Goal: Find specific page/section: Find specific page/section

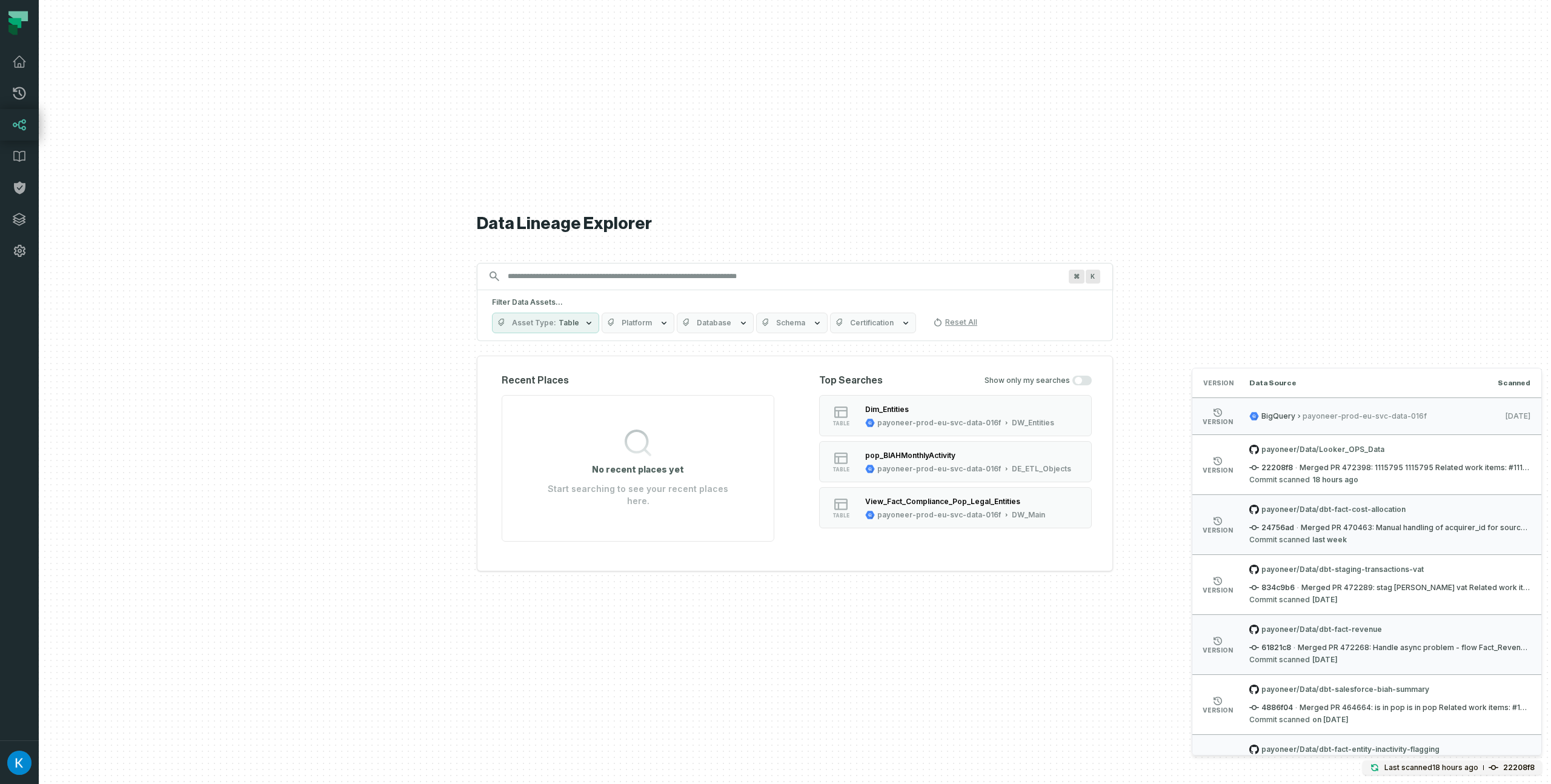
scroll to position [3299, 0]
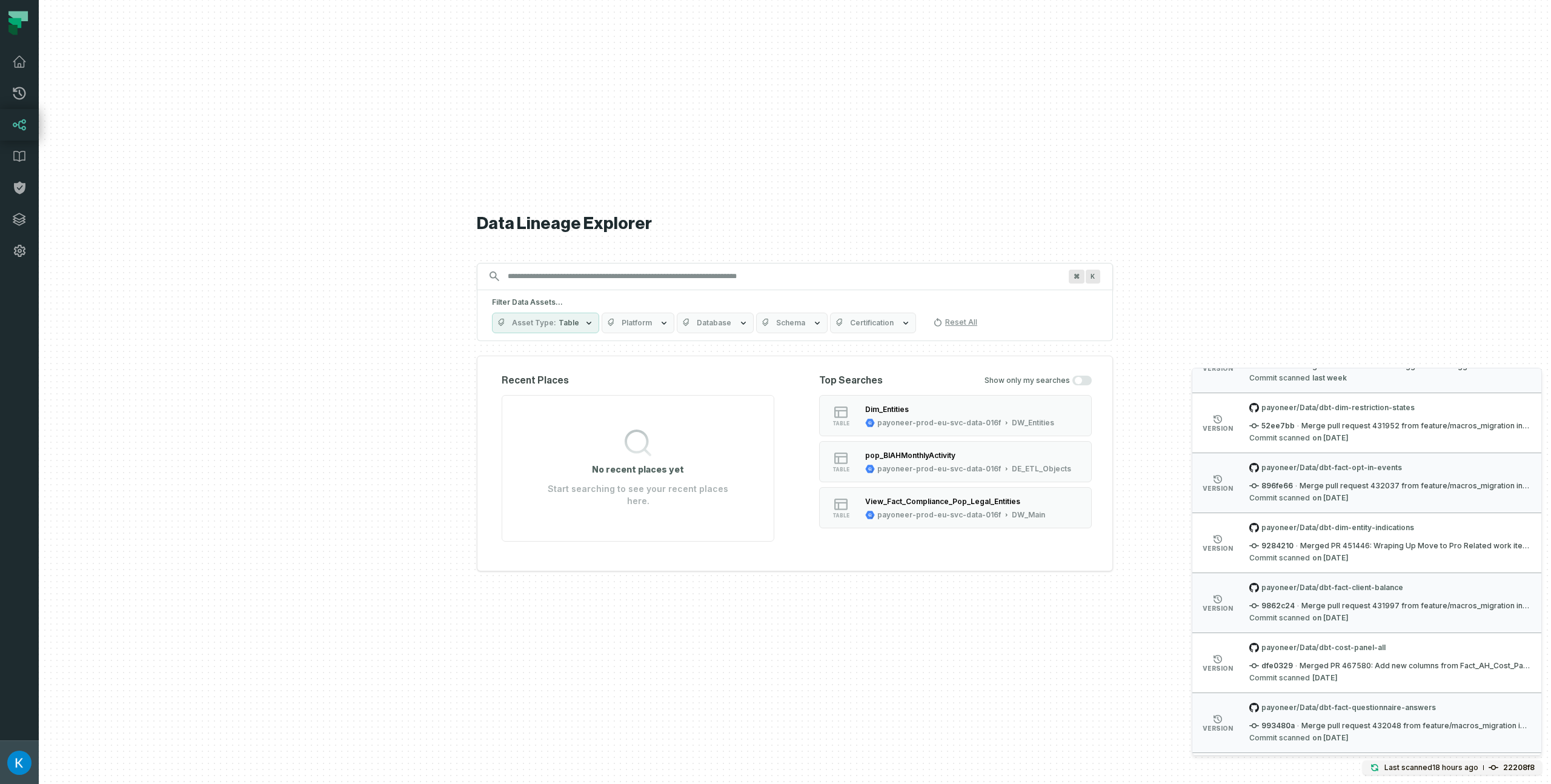
click at [33, 756] on button "[PERSON_NAME] (Payoneer) [EMAIL_ADDRESS][DOMAIN_NAME]" at bounding box center [19, 761] width 39 height 43
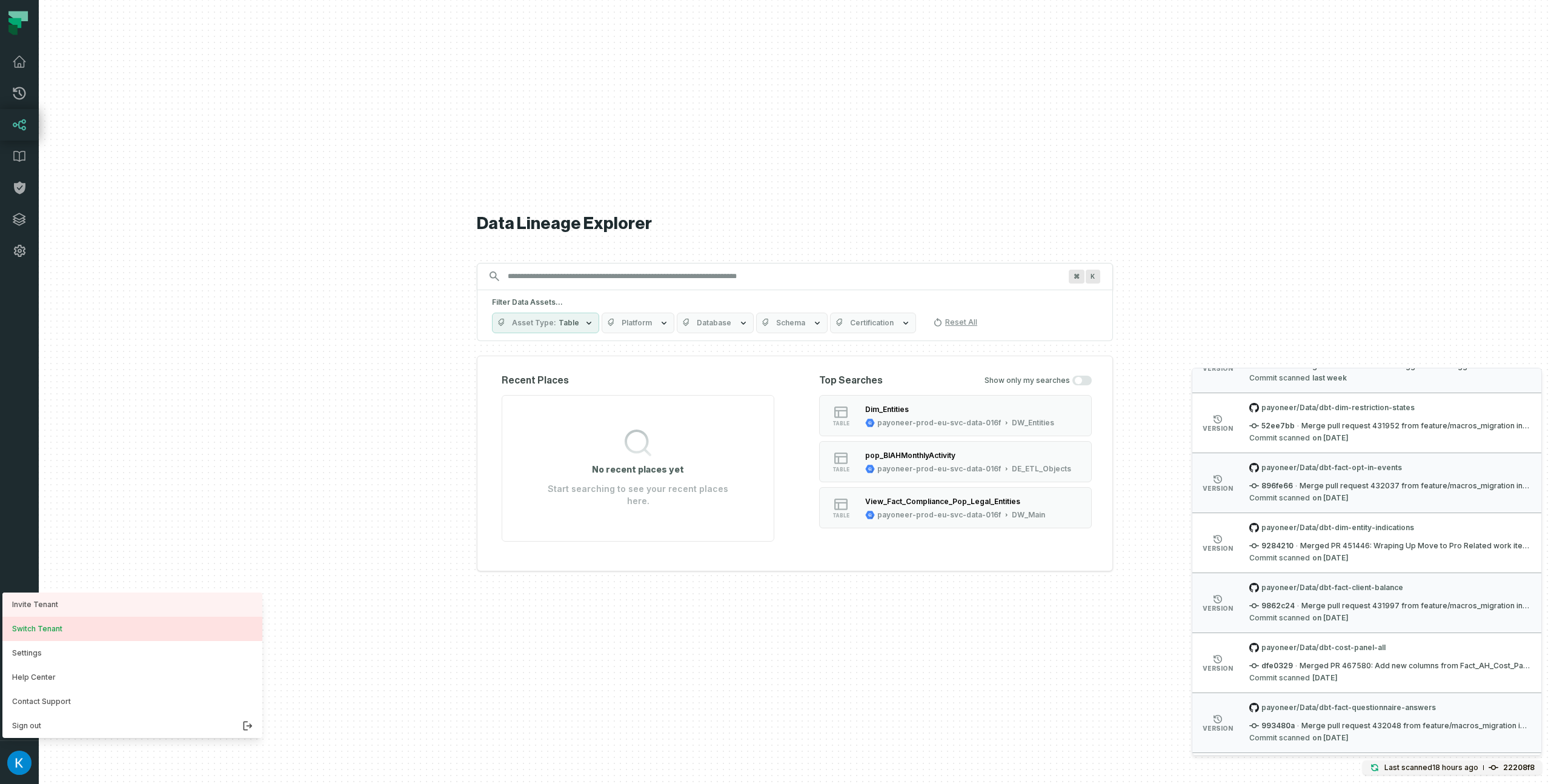
click at [117, 631] on button "Switch Tenant" at bounding box center [133, 629] width 260 height 24
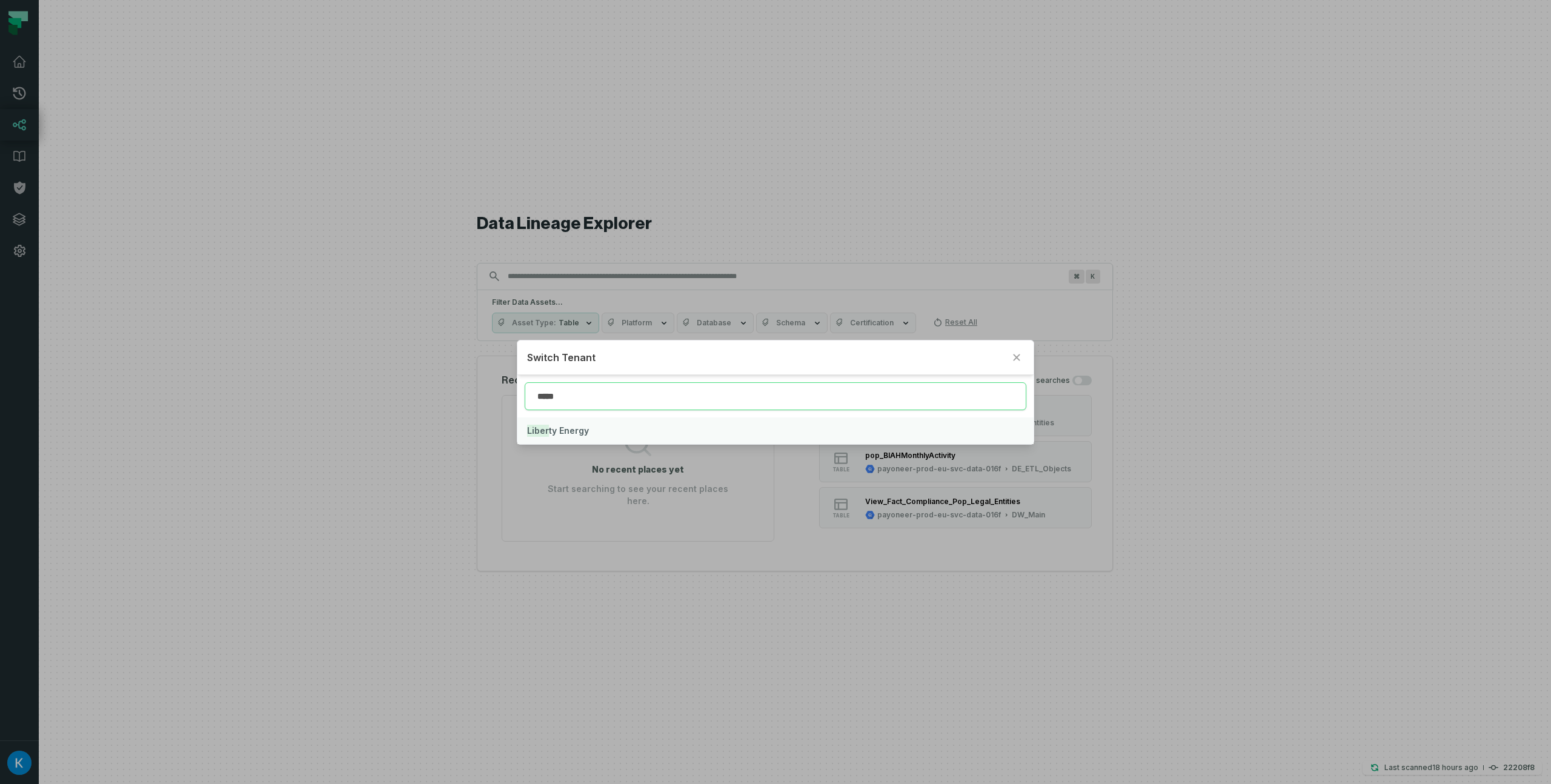
type input "*****"
click at [561, 435] on span "Liber ty Energy" at bounding box center [557, 431] width 62 height 10
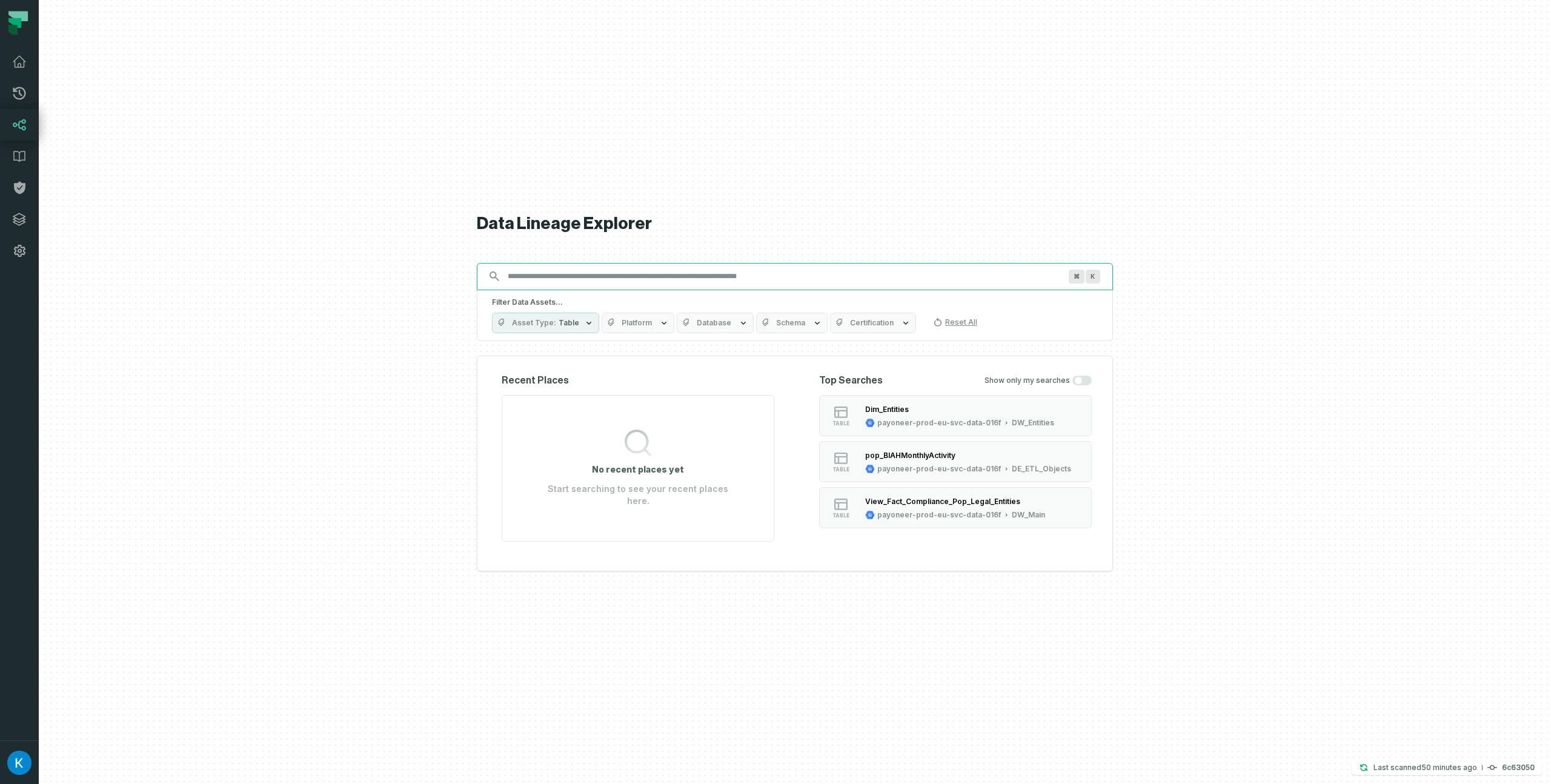
click at [778, 279] on input "Discovery Provider cmdk menu" at bounding box center [783, 276] width 567 height 19
paste input "**********"
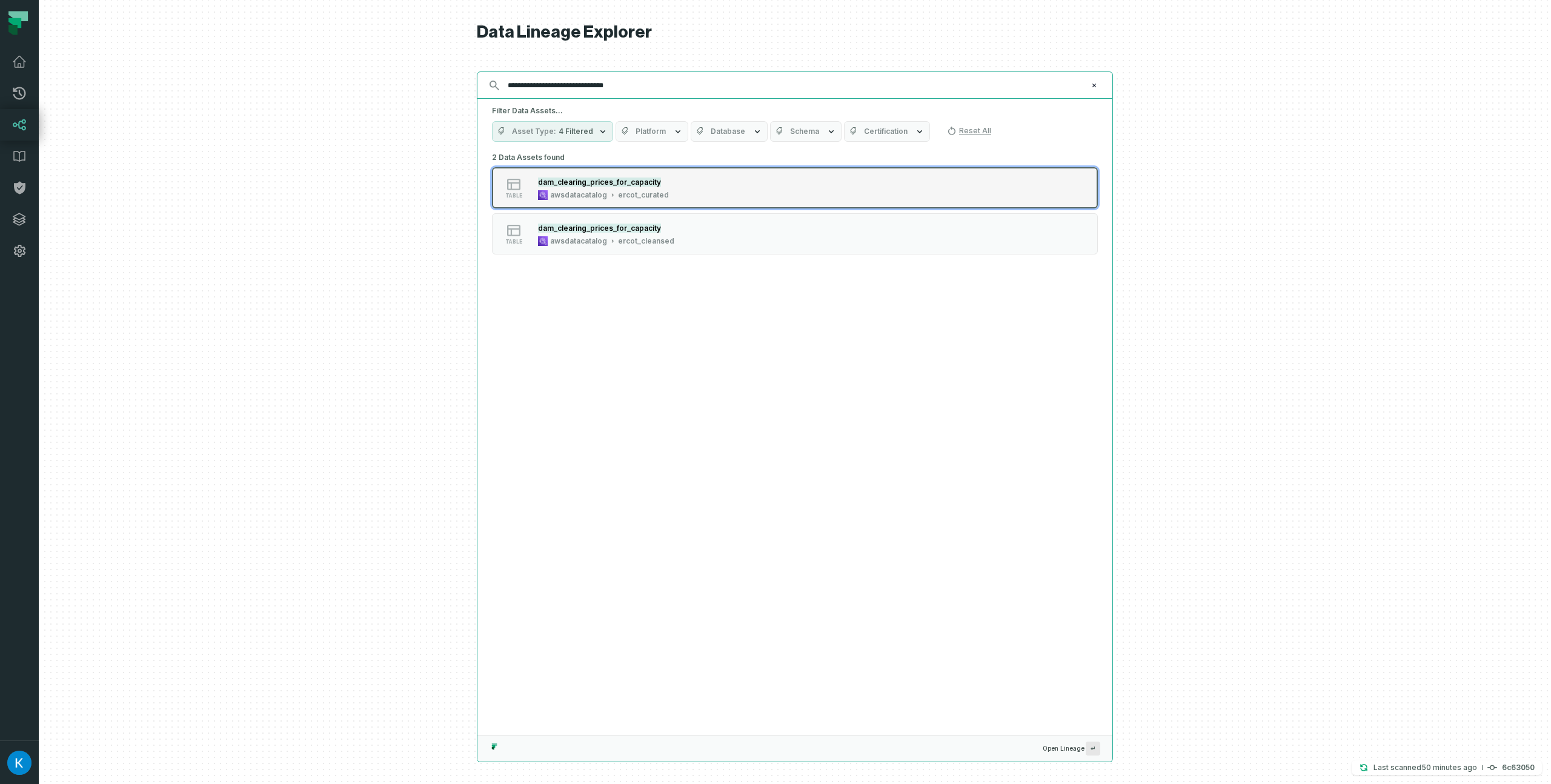
type input "**********"
click at [595, 186] on div "dam_clearing_prices_for_capacity" at bounding box center [603, 182] width 131 height 12
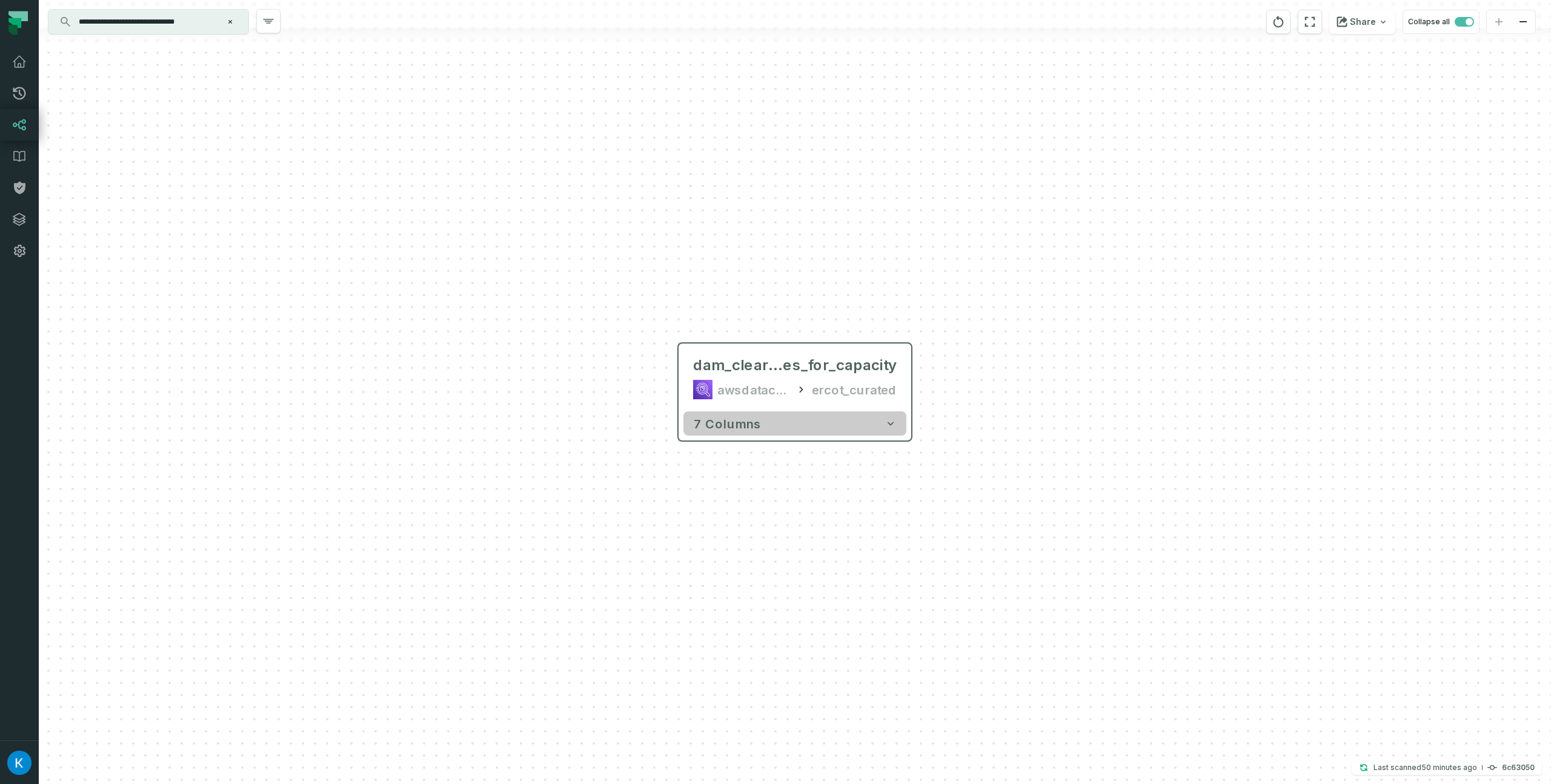
click at [808, 426] on button "7 columns" at bounding box center [795, 424] width 223 height 24
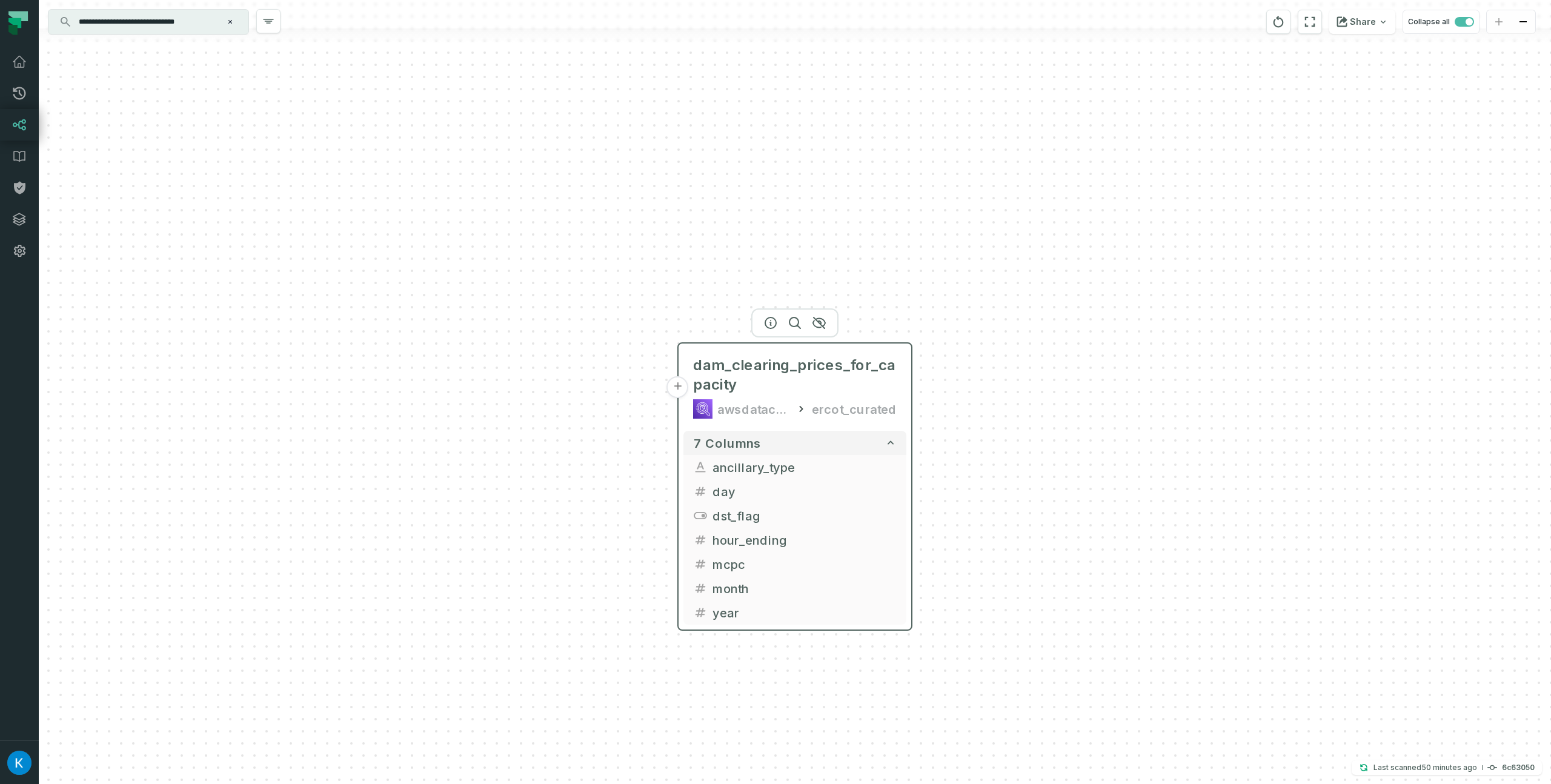
click at [678, 383] on button "+" at bounding box center [678, 386] width 22 height 22
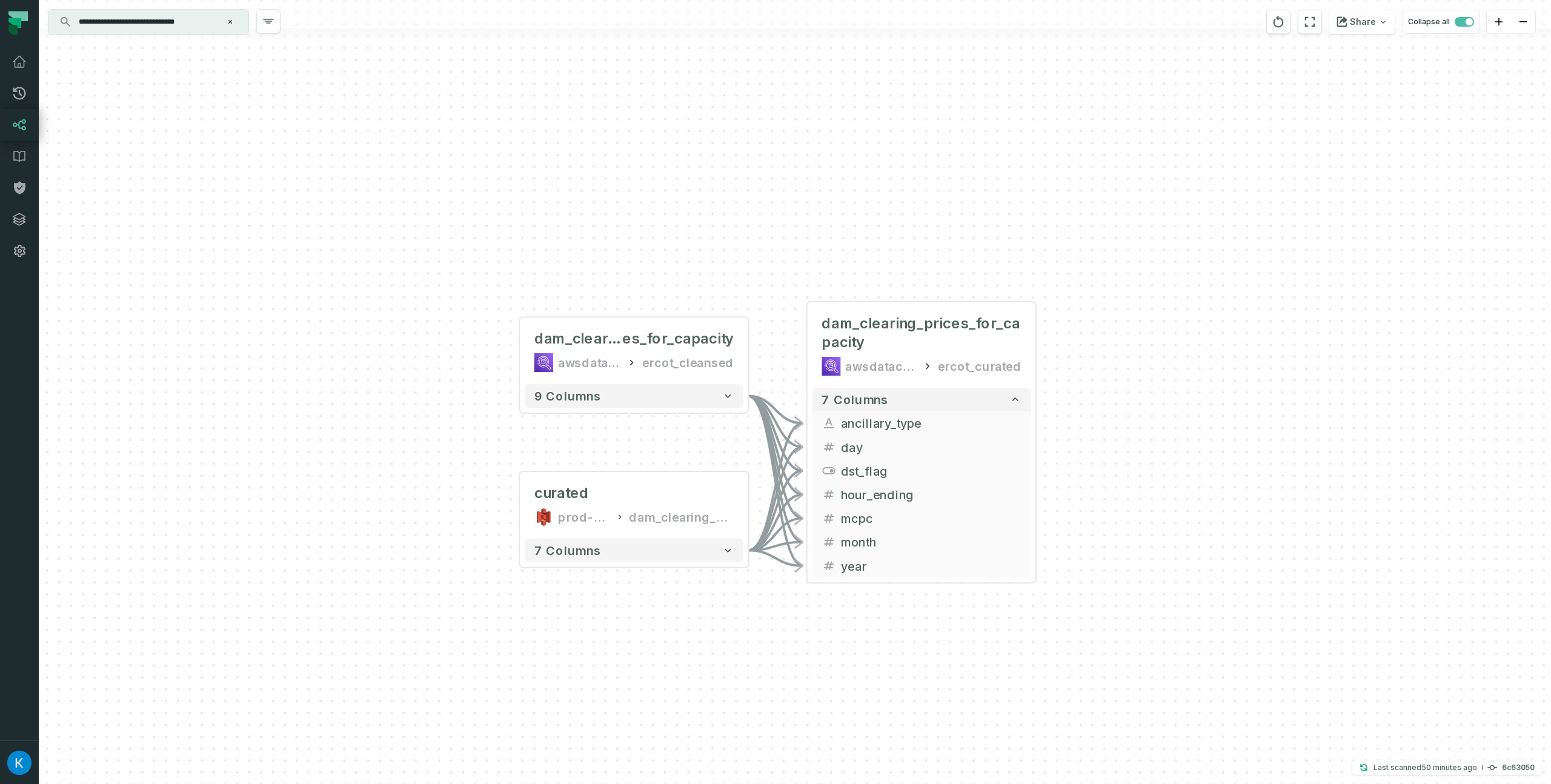
drag, startPoint x: 560, startPoint y: 270, endPoint x: 549, endPoint y: 303, distance: 34.8
click at [524, 254] on div "+ dam_clearing_pric es_for_capacity awsdatacatalog ercot_cleansed - 9 columns c…" at bounding box center [795, 392] width 1512 height 784
click at [521, 346] on button "+" at bounding box center [518, 350] width 21 height 21
click at [522, 351] on button "+" at bounding box center [517, 350] width 21 height 21
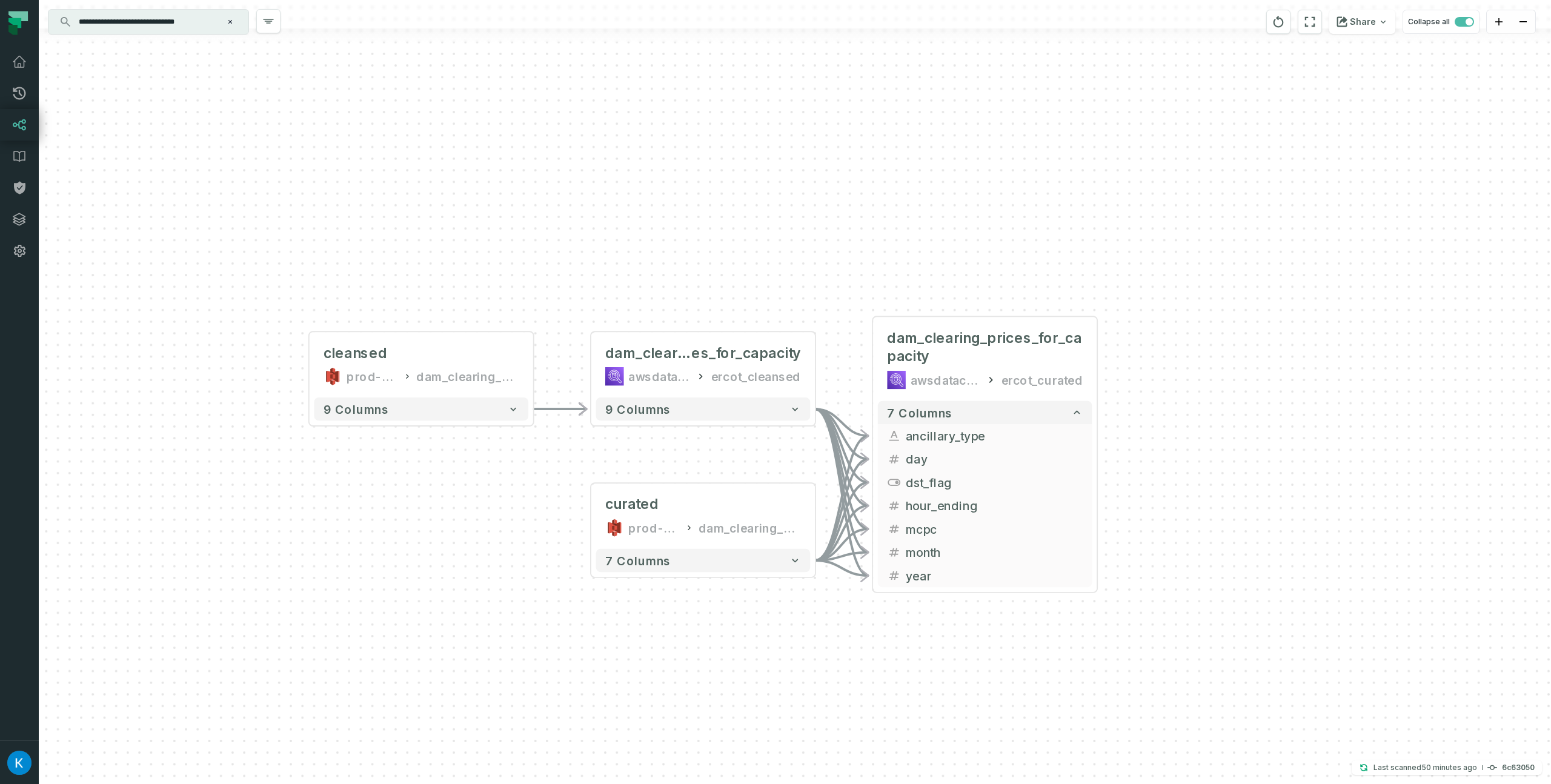
drag, startPoint x: 581, startPoint y: 232, endPoint x: 555, endPoint y: 211, distance: 33.4
click at [555, 205] on div "cleansed prod-ercotapi-it-bhl-public-cleansed/ercot dam_clearing_prices_for_cap…" at bounding box center [795, 392] width 1512 height 784
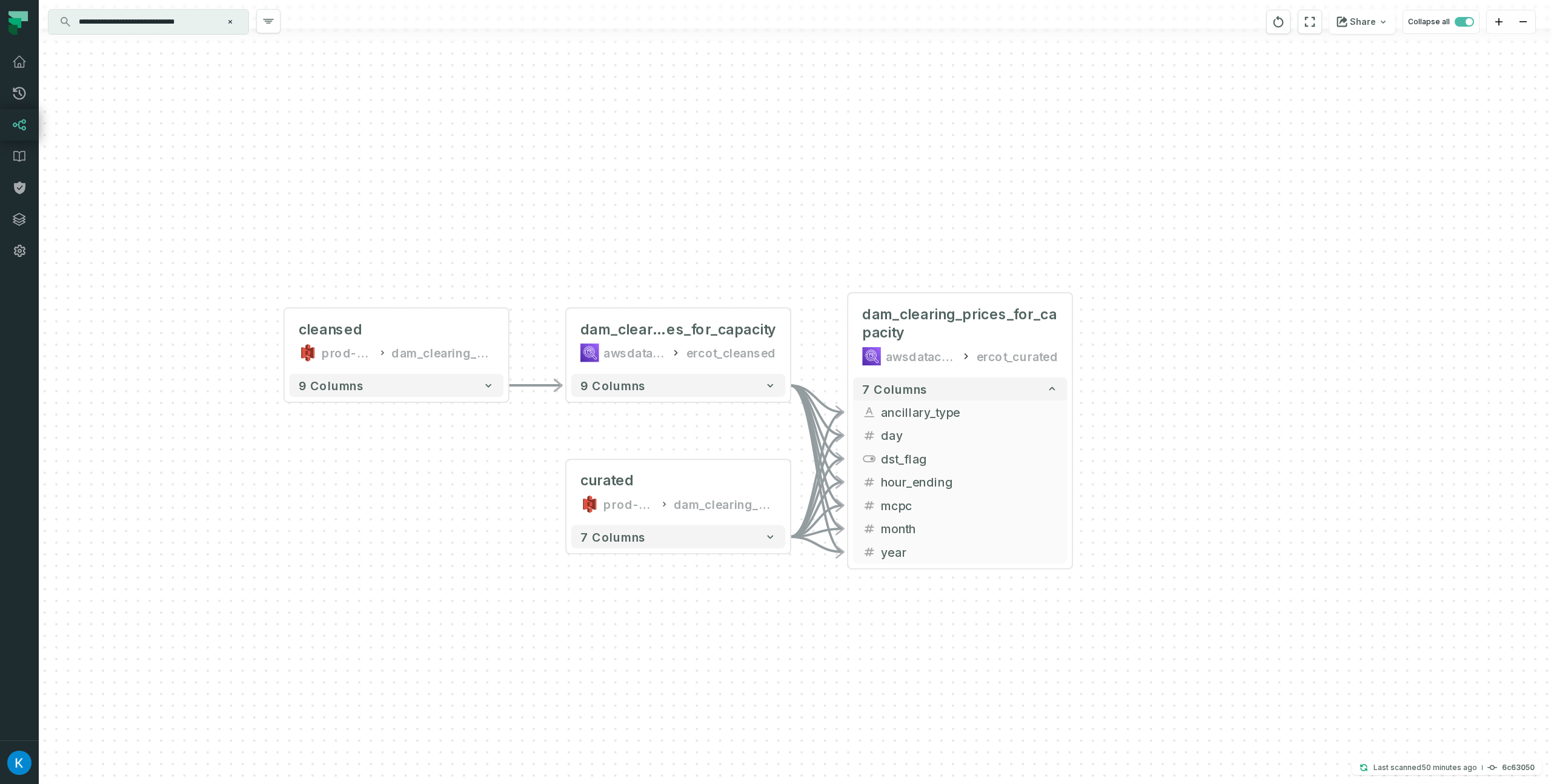
click at [544, 492] on div "cleansed prod-ercotapi-it-bhl-public-cleansed/ercot dam_clearing_prices_for_cap…" at bounding box center [795, 392] width 1512 height 784
click at [588, 490] on div "curated prod-ercotapi-it-bhl-public-curated/ercot dam_clearing_prices_for_capac…" at bounding box center [678, 492] width 214 height 55
click at [505, 519] on div "cleansed prod-ercotapi-it-bhl-public-cleansed/ercot dam_clearing_prices_for_cap…" at bounding box center [795, 392] width 1512 height 784
click at [600, 585] on div "cleansed prod-ercotapi-it-bhl-public-cleansed/ercot dam_clearing_prices_for_cap…" at bounding box center [795, 392] width 1512 height 784
click at [548, 599] on div "cleansed prod-ercotapi-it-bhl-public-cleansed/ercot dam_clearing_prices_for_cap…" at bounding box center [795, 392] width 1512 height 784
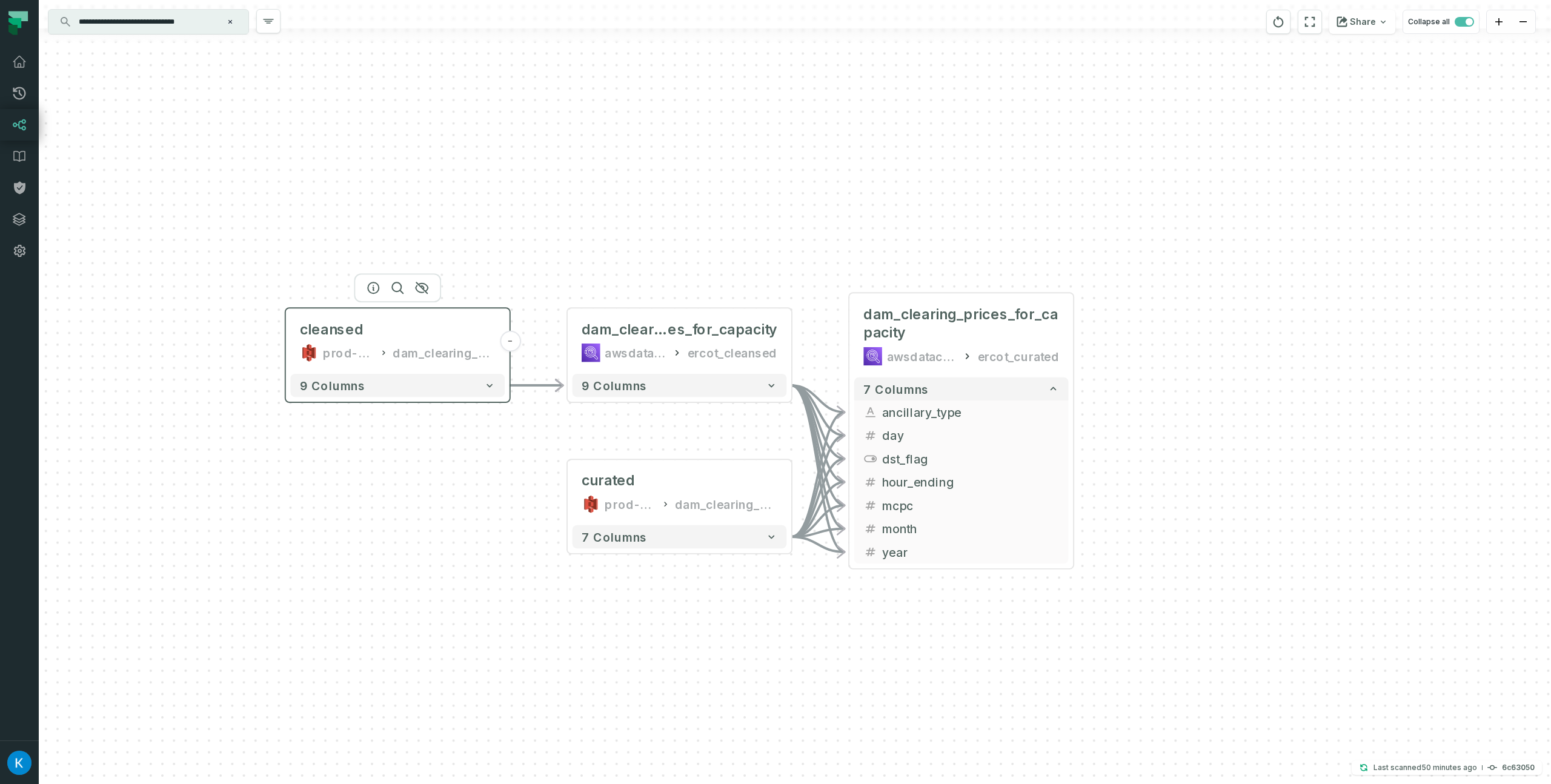
click at [393, 352] on div "dam_clearing_prices_for_capacity" at bounding box center [444, 353] width 102 height 19
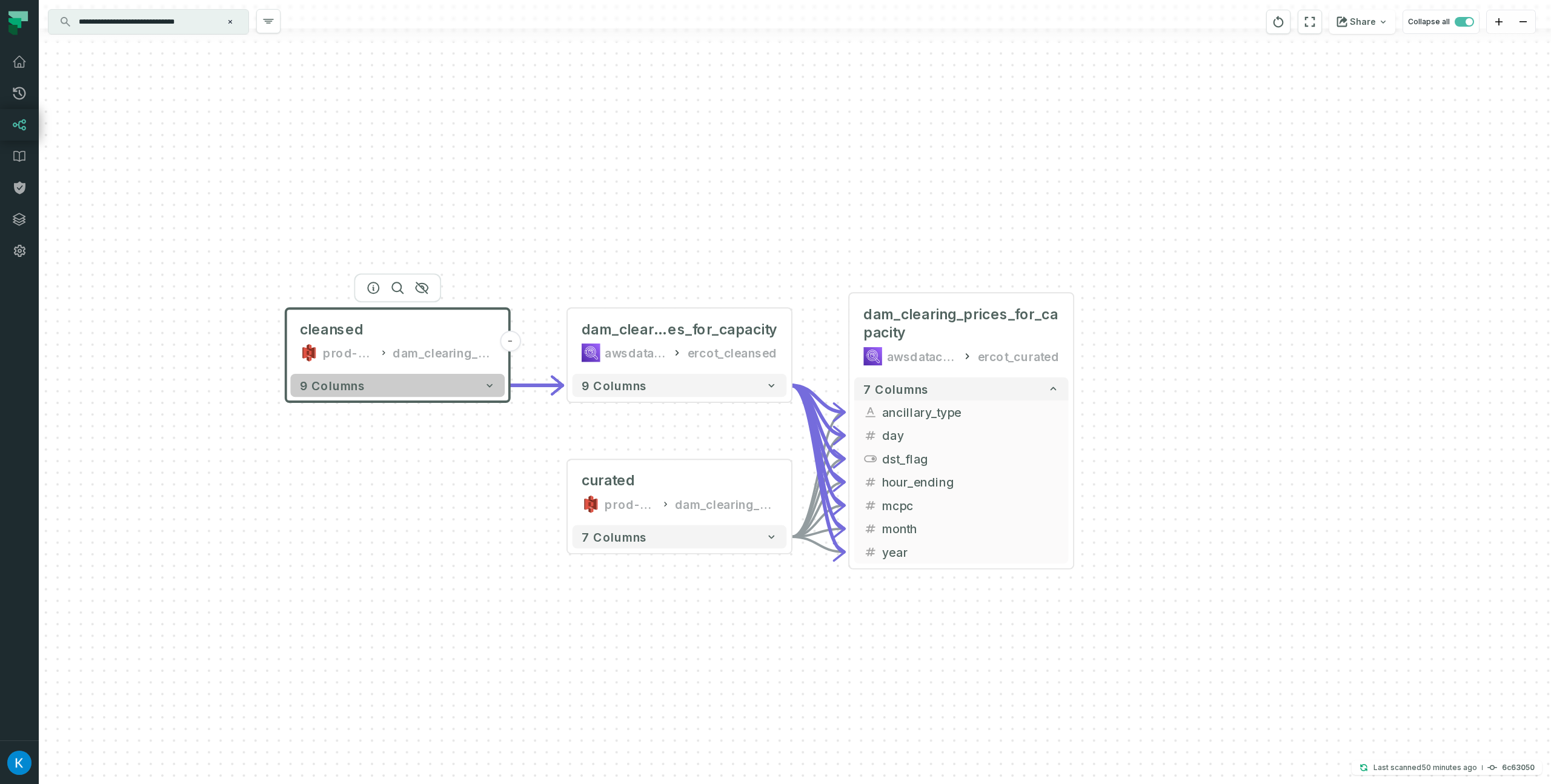
click at [428, 382] on button "9 columns" at bounding box center [397, 385] width 214 height 23
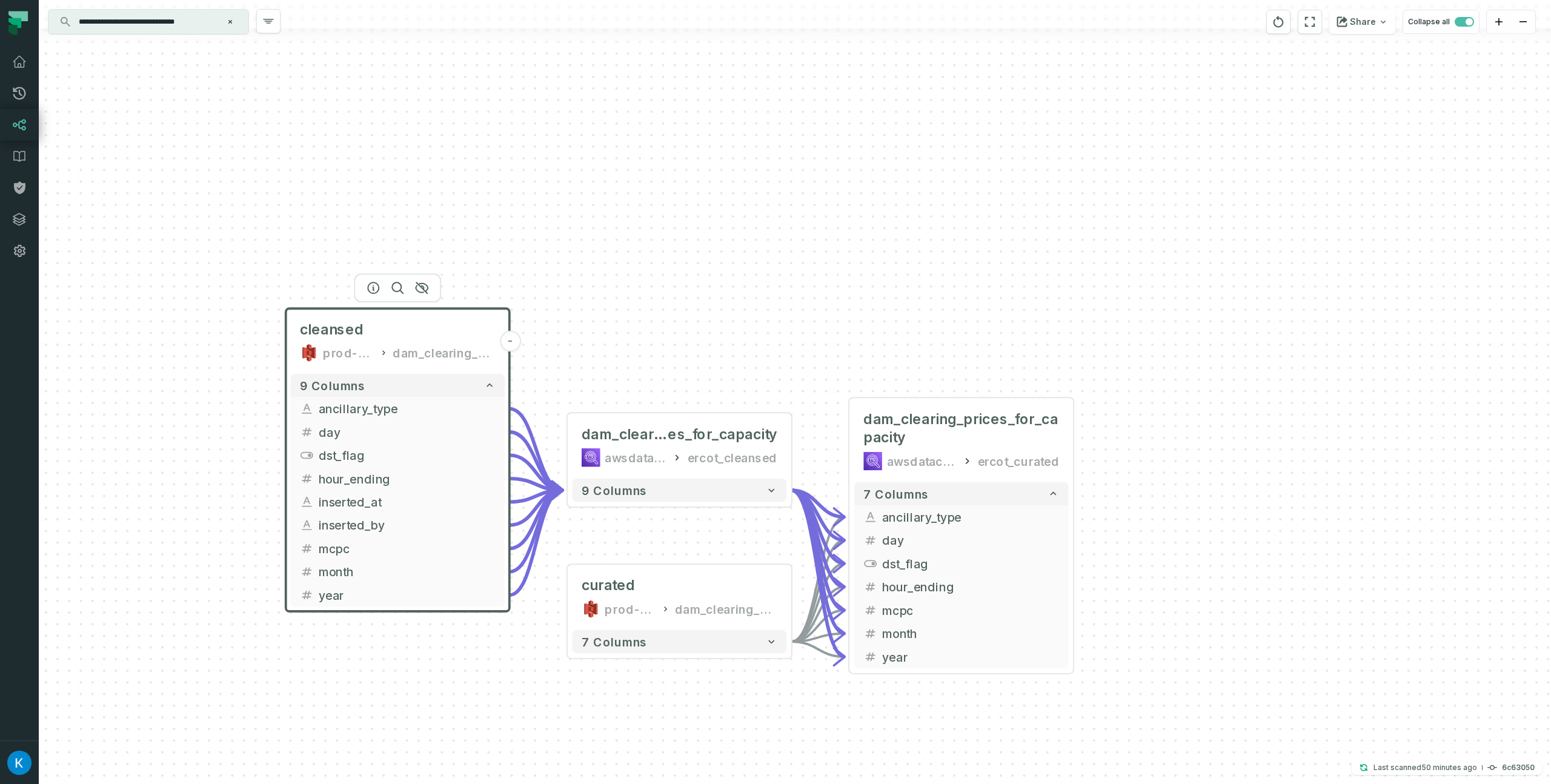
click at [661, 301] on div "cleansed prod-ercotapi-it-bhl-public-cleansed/ercot dam_clearing_prices_for_cap…" at bounding box center [795, 392] width 1512 height 784
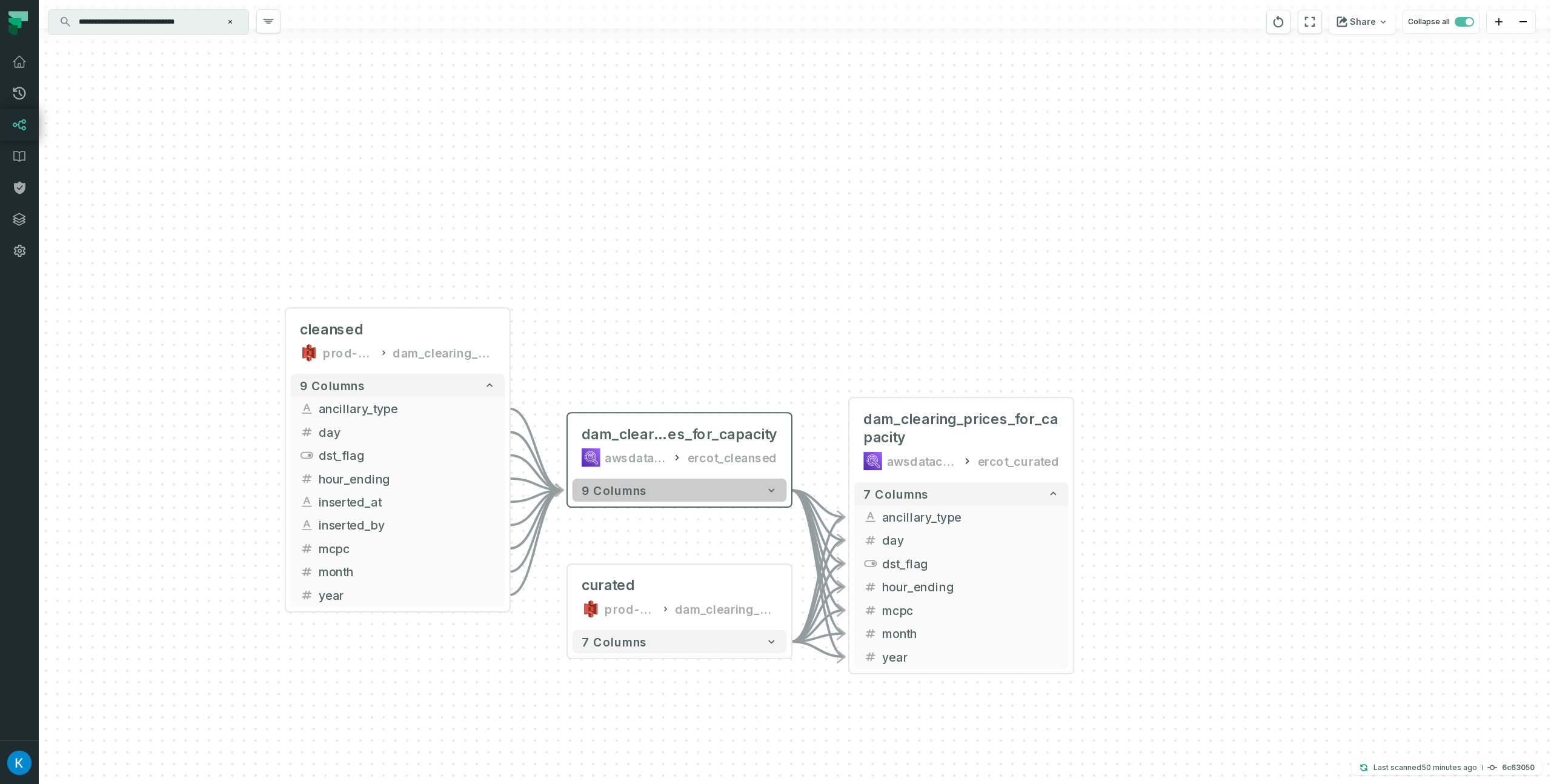
click at [701, 493] on button "9 columns" at bounding box center [679, 489] width 214 height 23
click at [701, 493] on button "9 columns" at bounding box center [679, 490] width 214 height 23
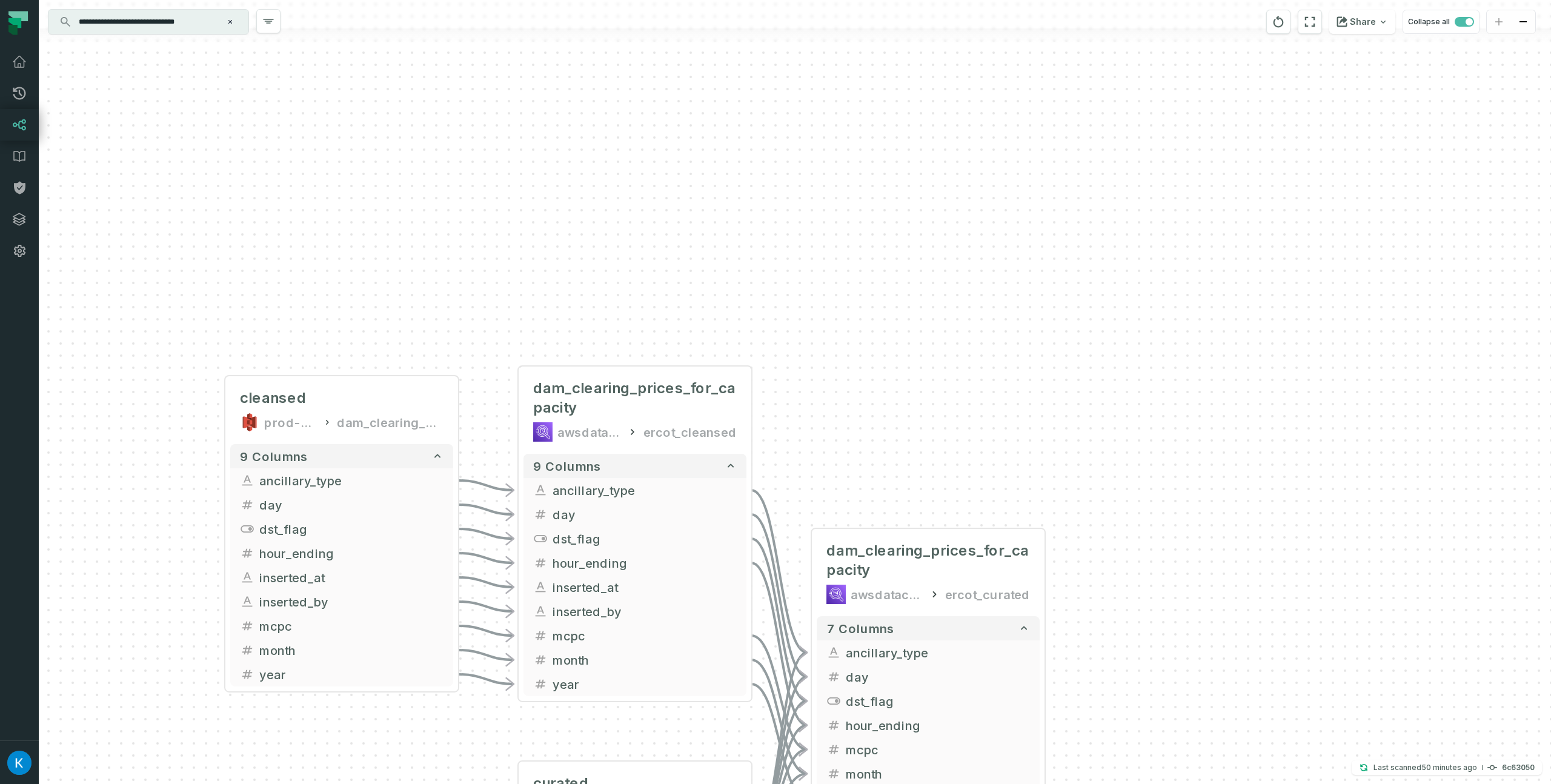
drag, startPoint x: 651, startPoint y: 288, endPoint x: 603, endPoint y: 235, distance: 71.5
click at [603, 235] on div "cleansed prod-ercotapi-it-bhl-public-cleansed/ercot dam_clearing_prices_for_cap…" at bounding box center [795, 392] width 1512 height 784
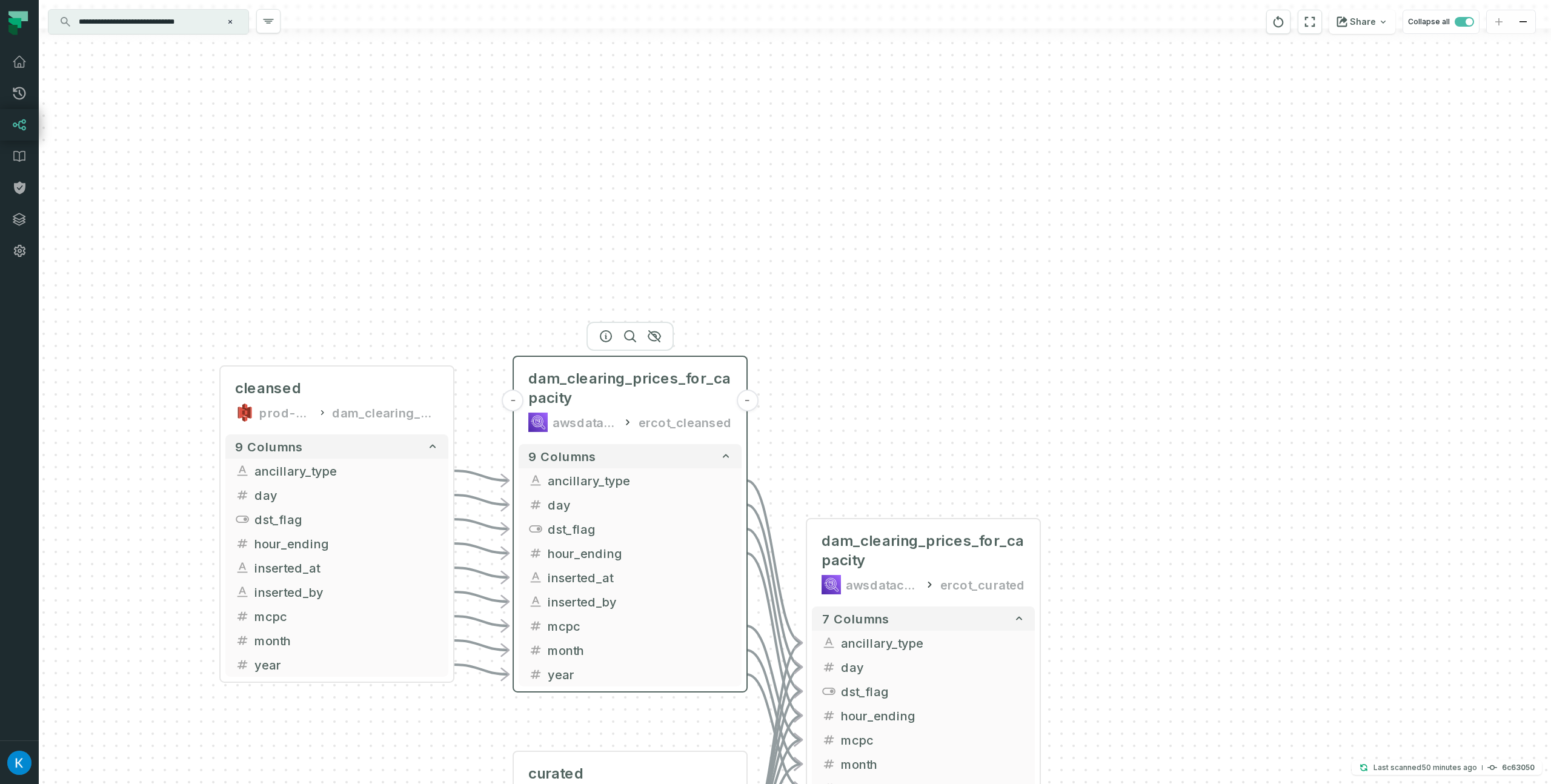
click at [600, 407] on div "dam_clearing_prices_for_capacity awsdatacatalog ercot_cleansed" at bounding box center [629, 399] width 223 height 77
click at [633, 397] on span "dam_clearing_prices_for_capacity" at bounding box center [630, 388] width 204 height 39
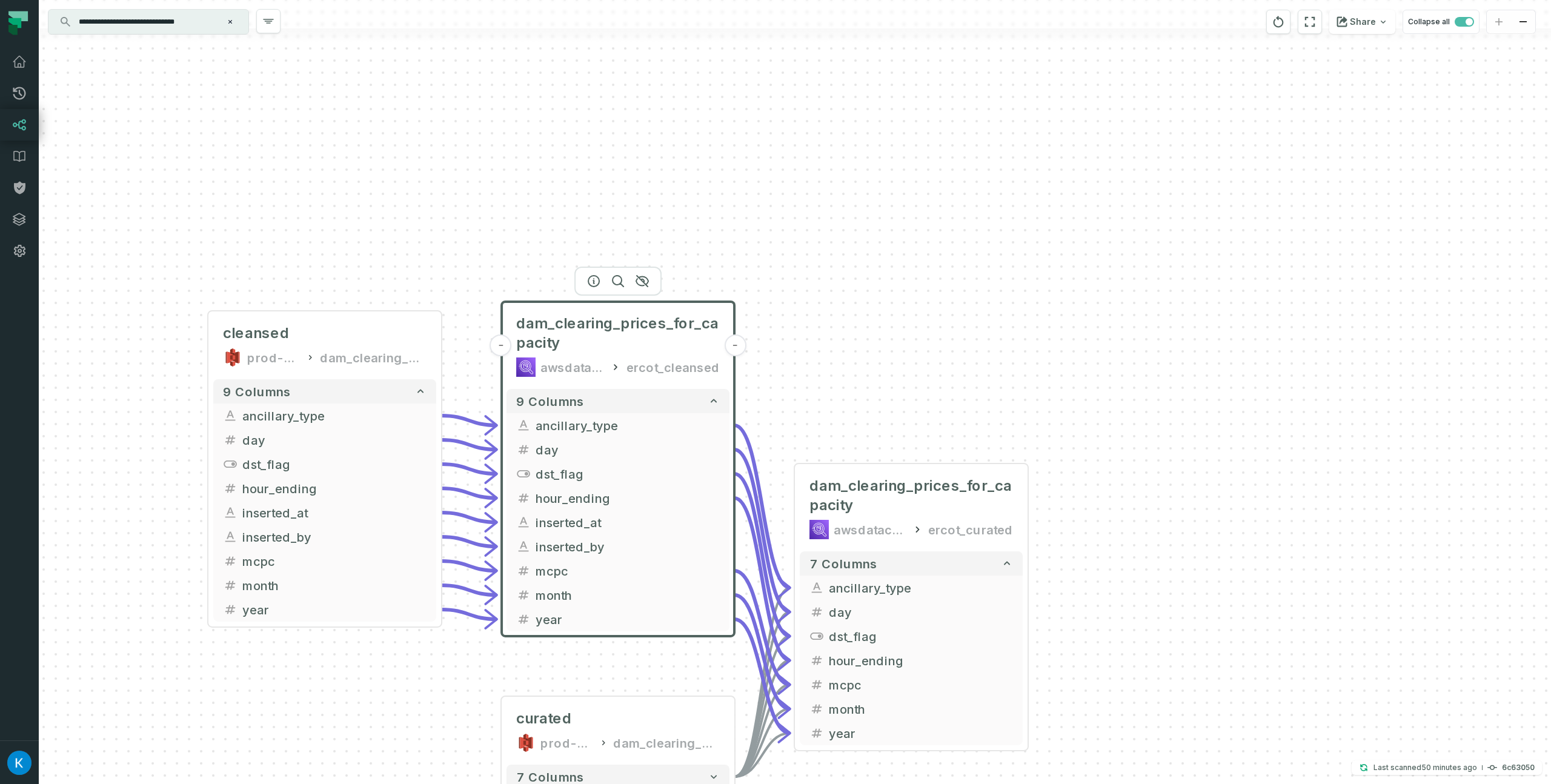
drag, startPoint x: 1007, startPoint y: 329, endPoint x: 970, endPoint y: 235, distance: 101.0
click at [972, 224] on div "cleansed prod-ercotapi-it-bhl-public-cleansed/ercot dam_clearing_prices_for_cap…" at bounding box center [795, 392] width 1512 height 784
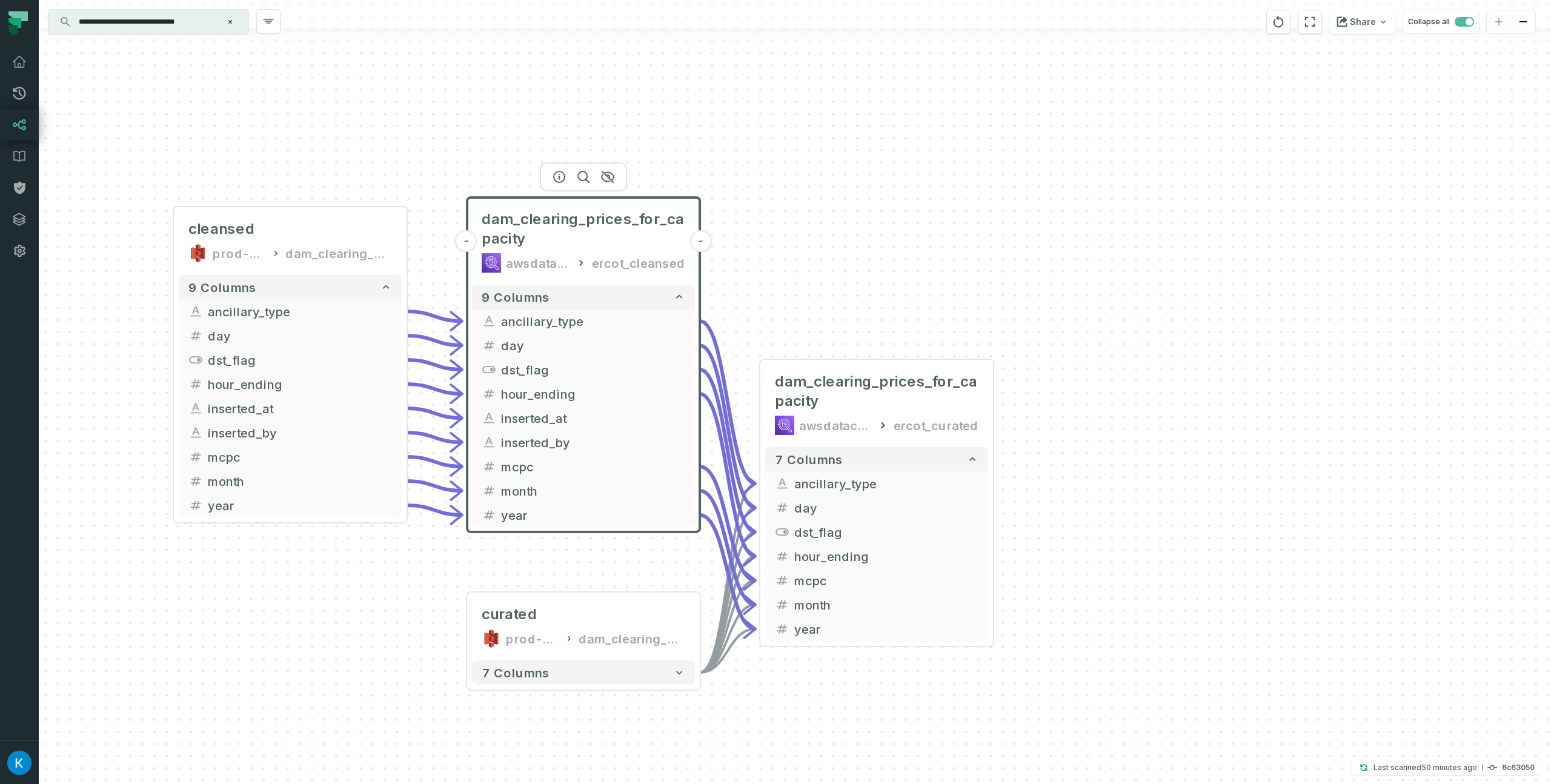
click at [1096, 372] on div "cleansed prod-ercotapi-it-bhl-public-cleansed/ercot dam_clearing_prices_for_cap…" at bounding box center [795, 392] width 1512 height 784
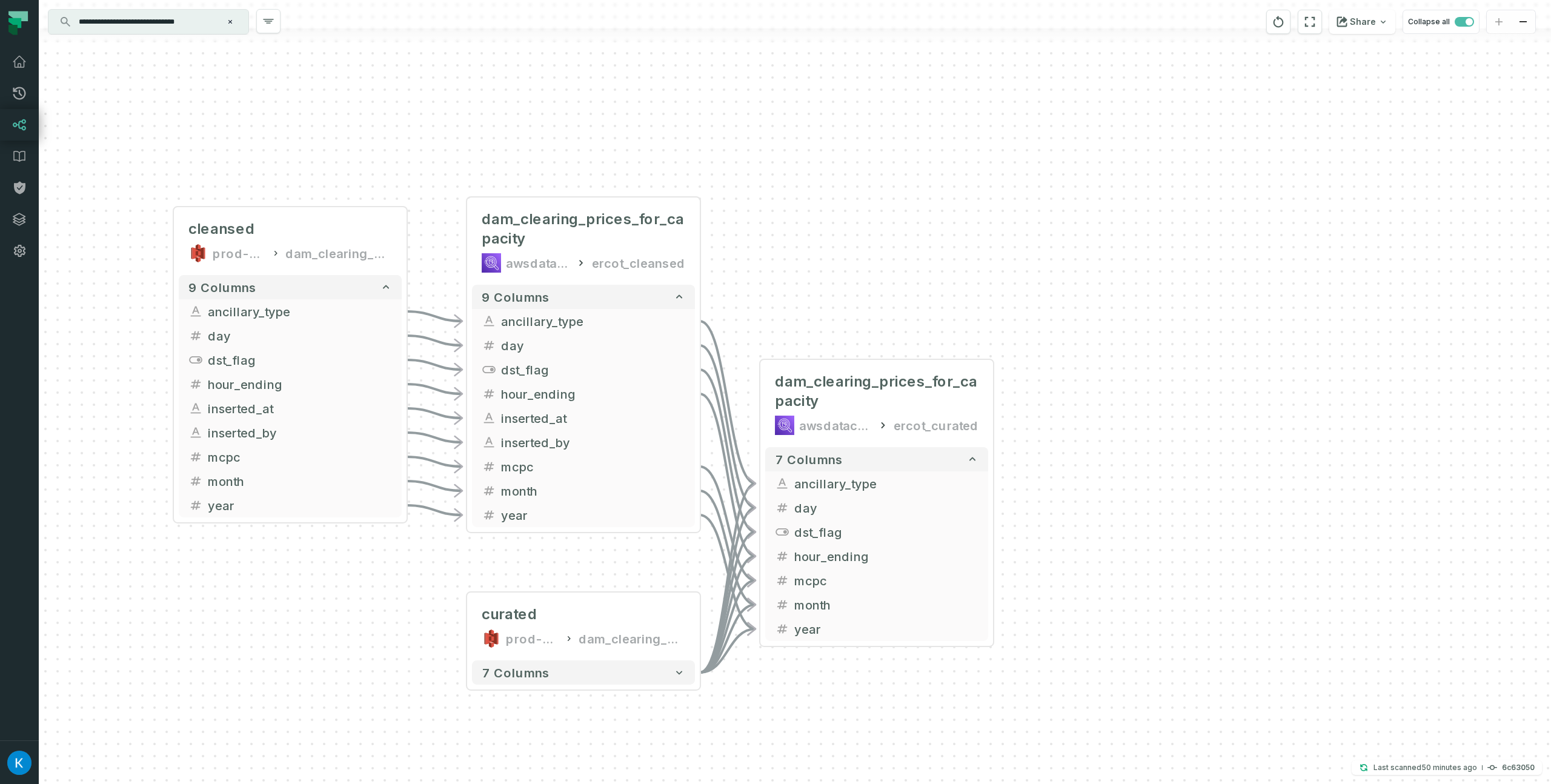
click at [1261, 353] on div "cleansed prod-ercotapi-it-bhl-public-cleansed/ercot dam_clearing_prices_for_cap…" at bounding box center [795, 392] width 1512 height 784
click at [649, 677] on button "7 columns" at bounding box center [583, 672] width 223 height 24
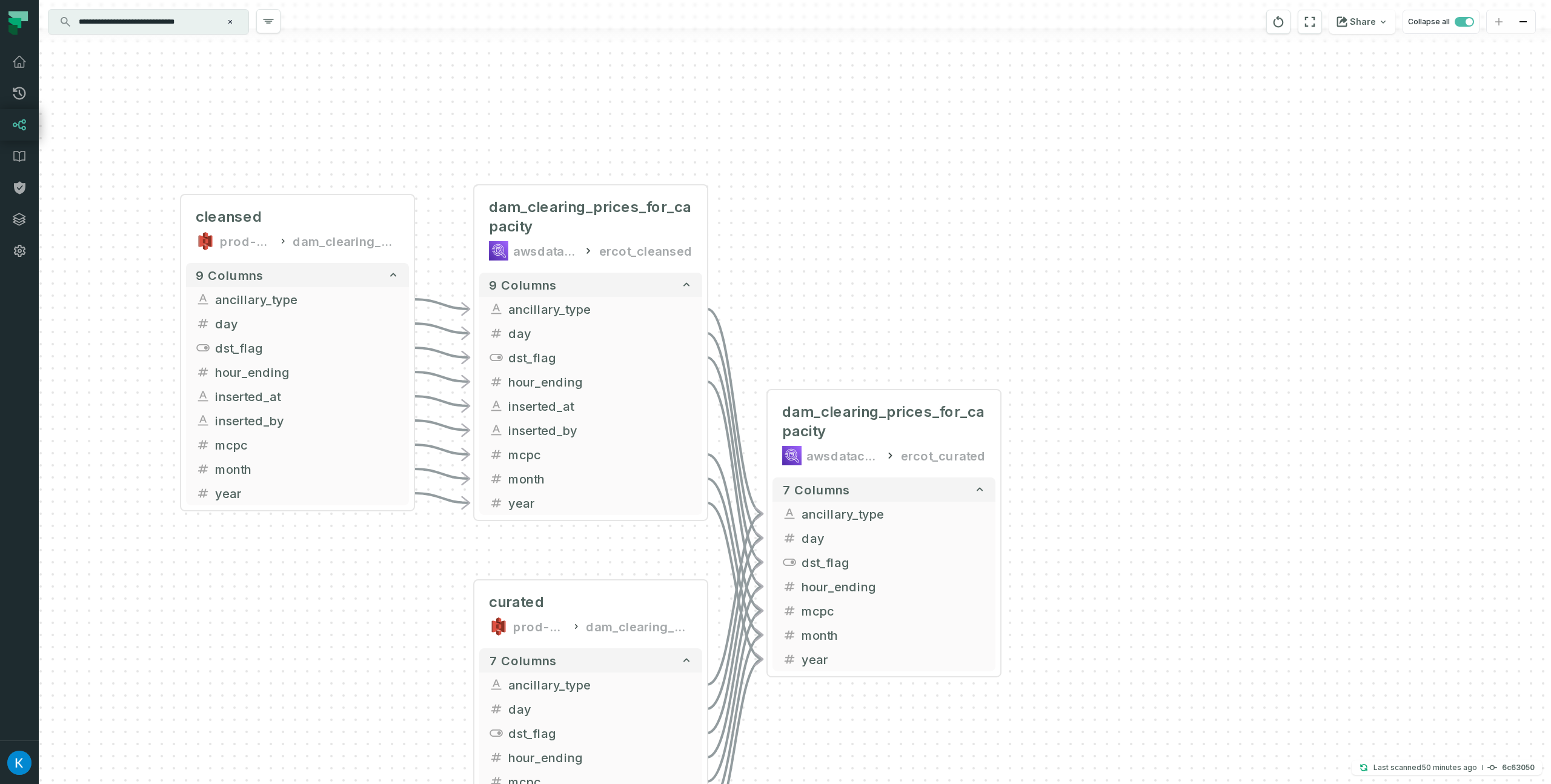
drag, startPoint x: 1104, startPoint y: 399, endPoint x: 1095, endPoint y: 293, distance: 106.4
click at [1119, 295] on div "cleansed prod-ercotapi-it-bhl-public-cleansed/ercot dam_clearing_prices_for_cap…" at bounding box center [795, 392] width 1512 height 784
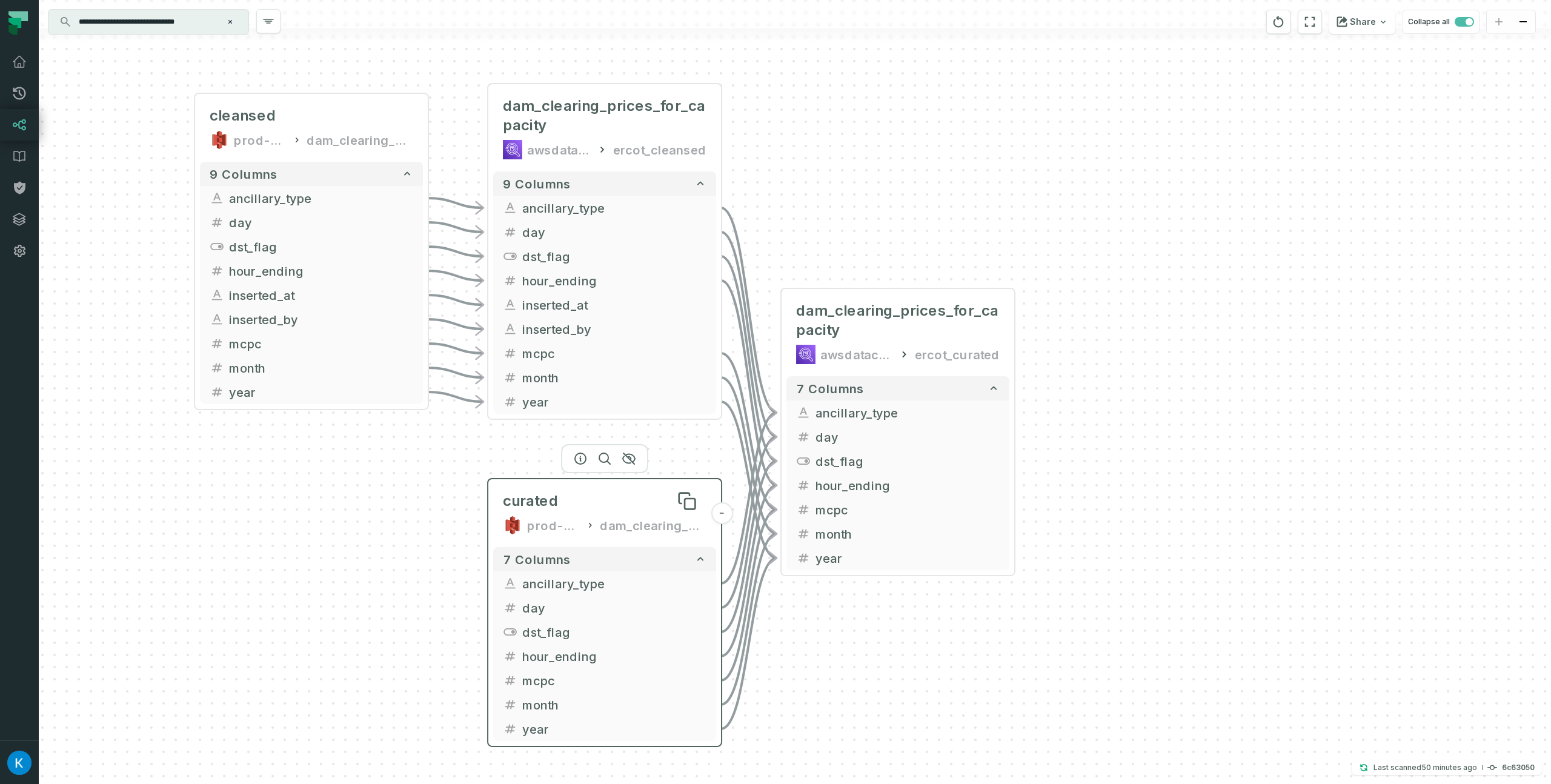
click at [518, 496] on span "curated" at bounding box center [530, 501] width 55 height 19
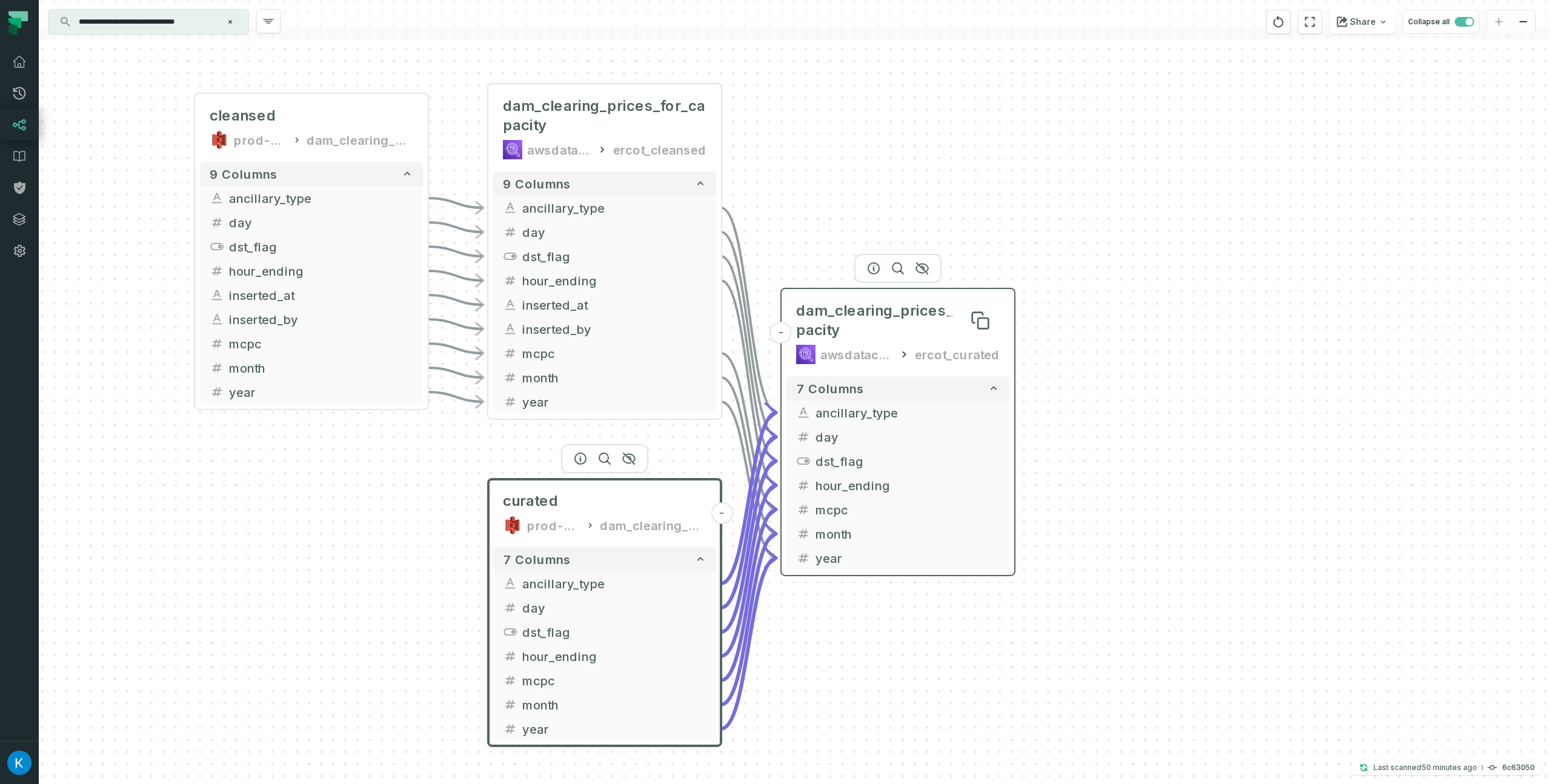
click at [842, 319] on span "dam_clearing_prices_for_capacity" at bounding box center [898, 320] width 204 height 39
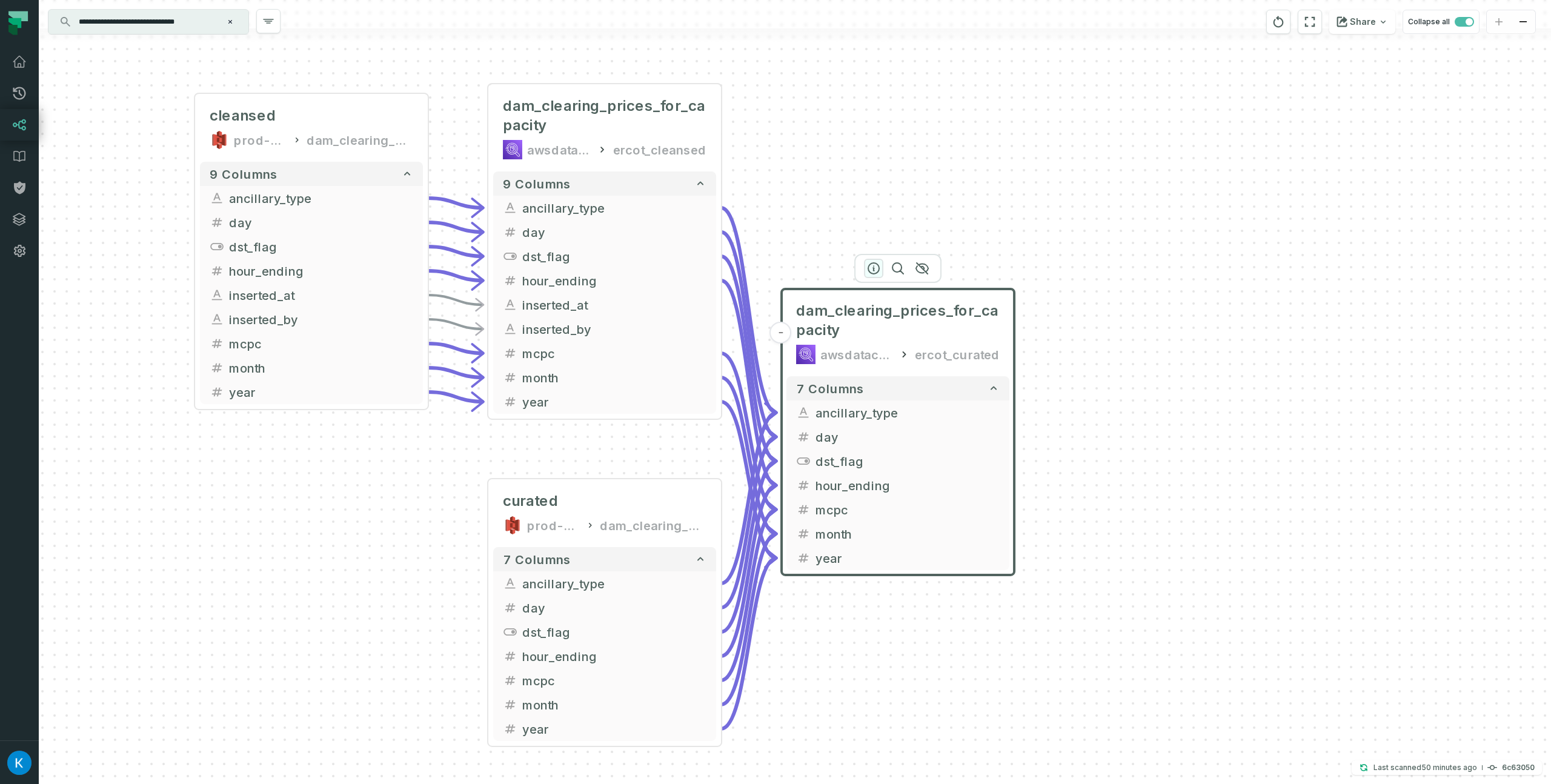
click at [869, 267] on icon "button" at bounding box center [873, 268] width 15 height 15
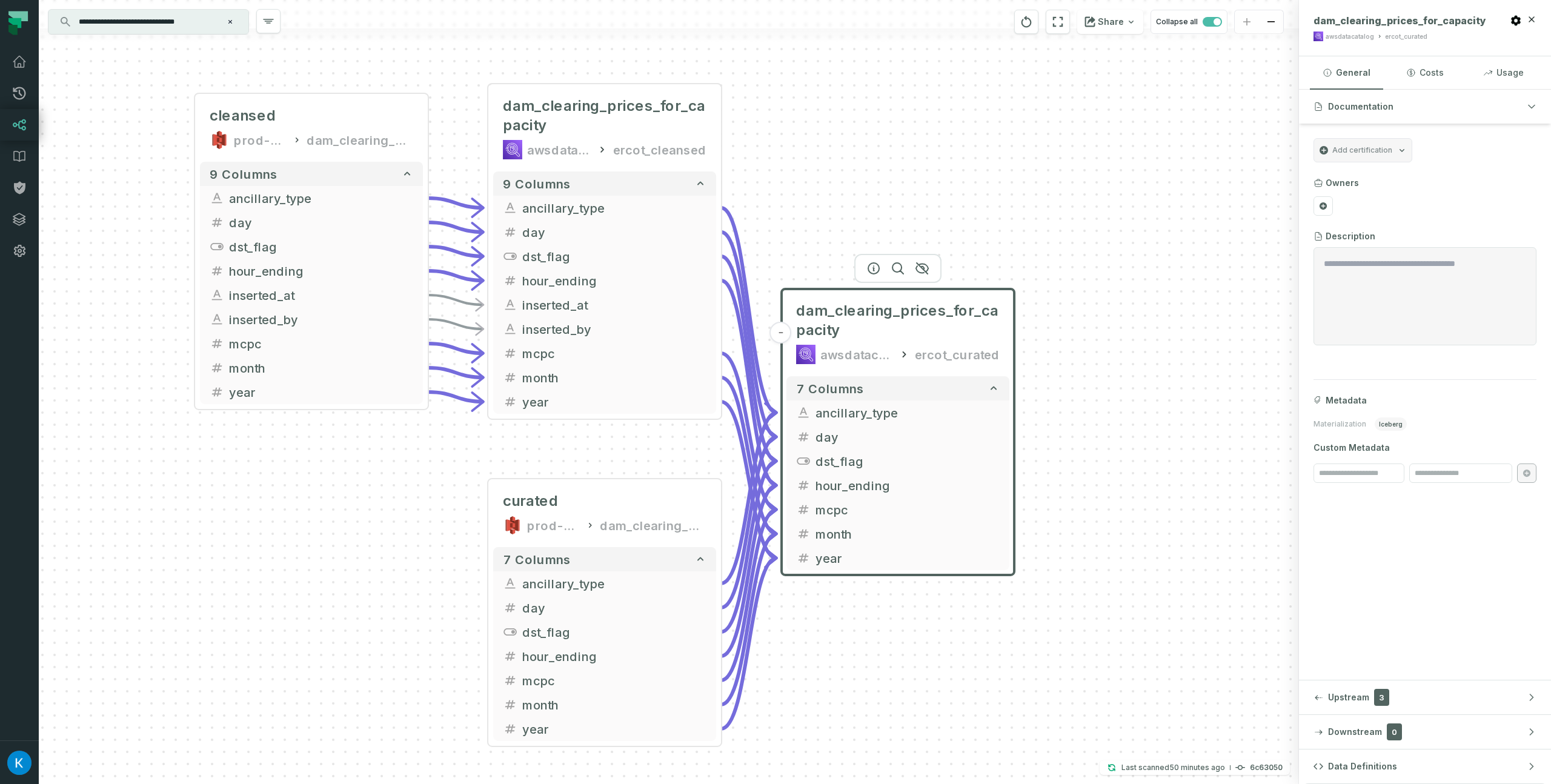
click at [1386, 421] on span "iceberg" at bounding box center [1390, 424] width 32 height 13
drag, startPoint x: 1387, startPoint y: 421, endPoint x: 1394, endPoint y: 424, distance: 7.6
click at [1387, 422] on span "iceberg" at bounding box center [1390, 424] width 32 height 13
click at [1405, 36] on div "ercot_curated" at bounding box center [1405, 36] width 42 height 9
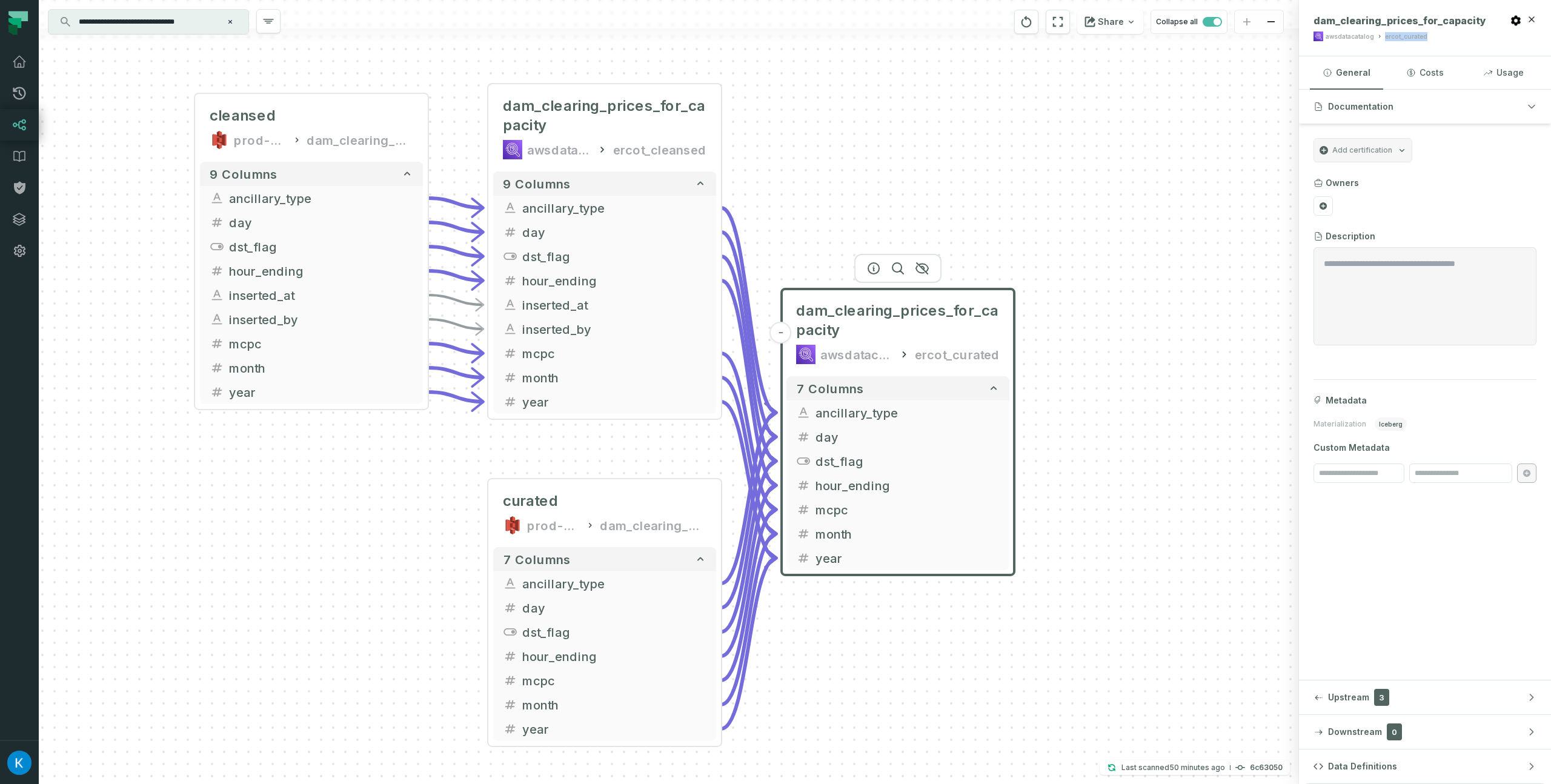
click at [868, 146] on div "cleansed prod-ercotapi-it-bhl-public-cleansed/ercot dam_clearing_prices_for_cap…" at bounding box center [669, 392] width 1260 height 784
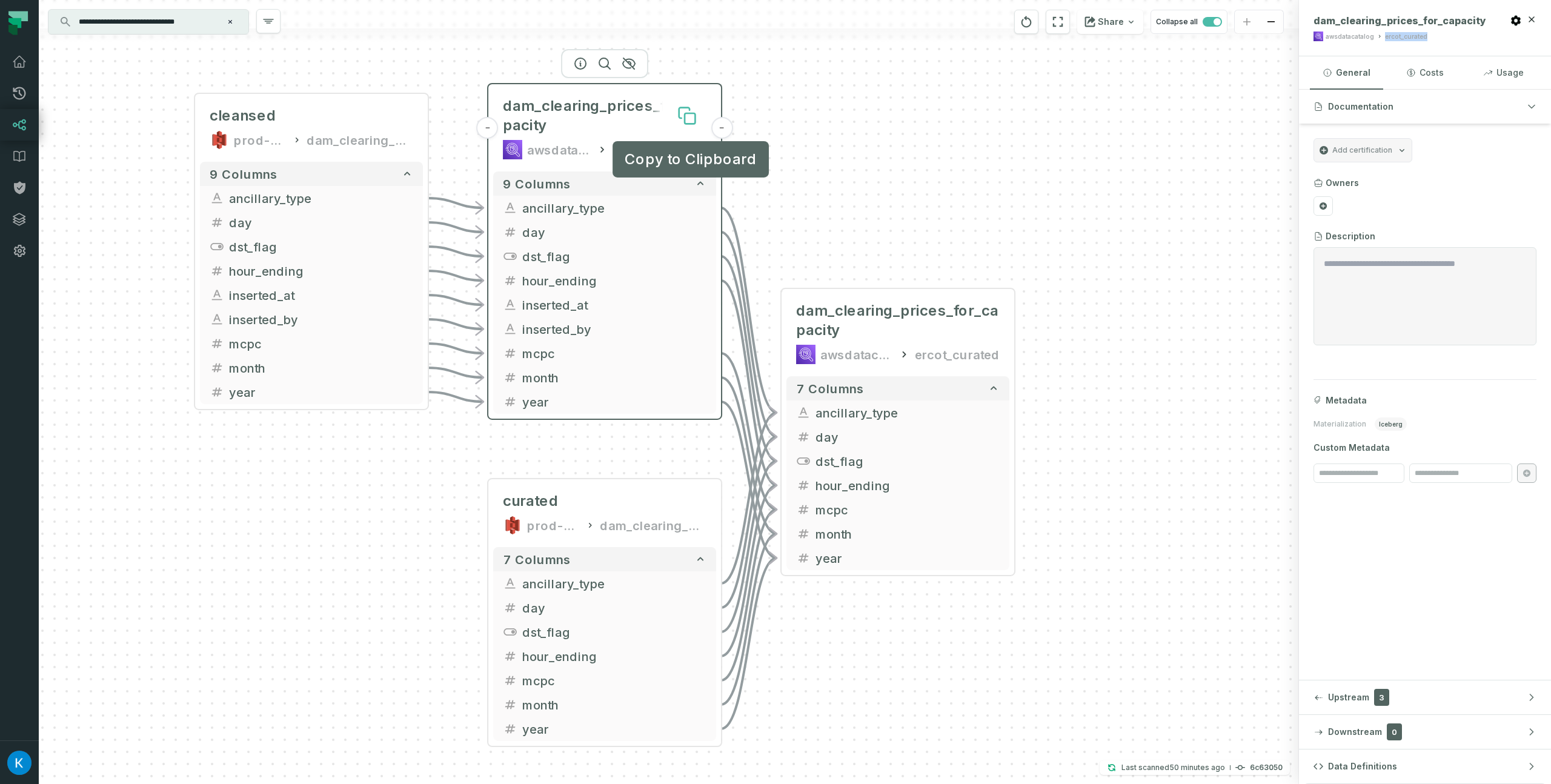
click at [669, 98] on button at bounding box center [686, 115] width 39 height 39
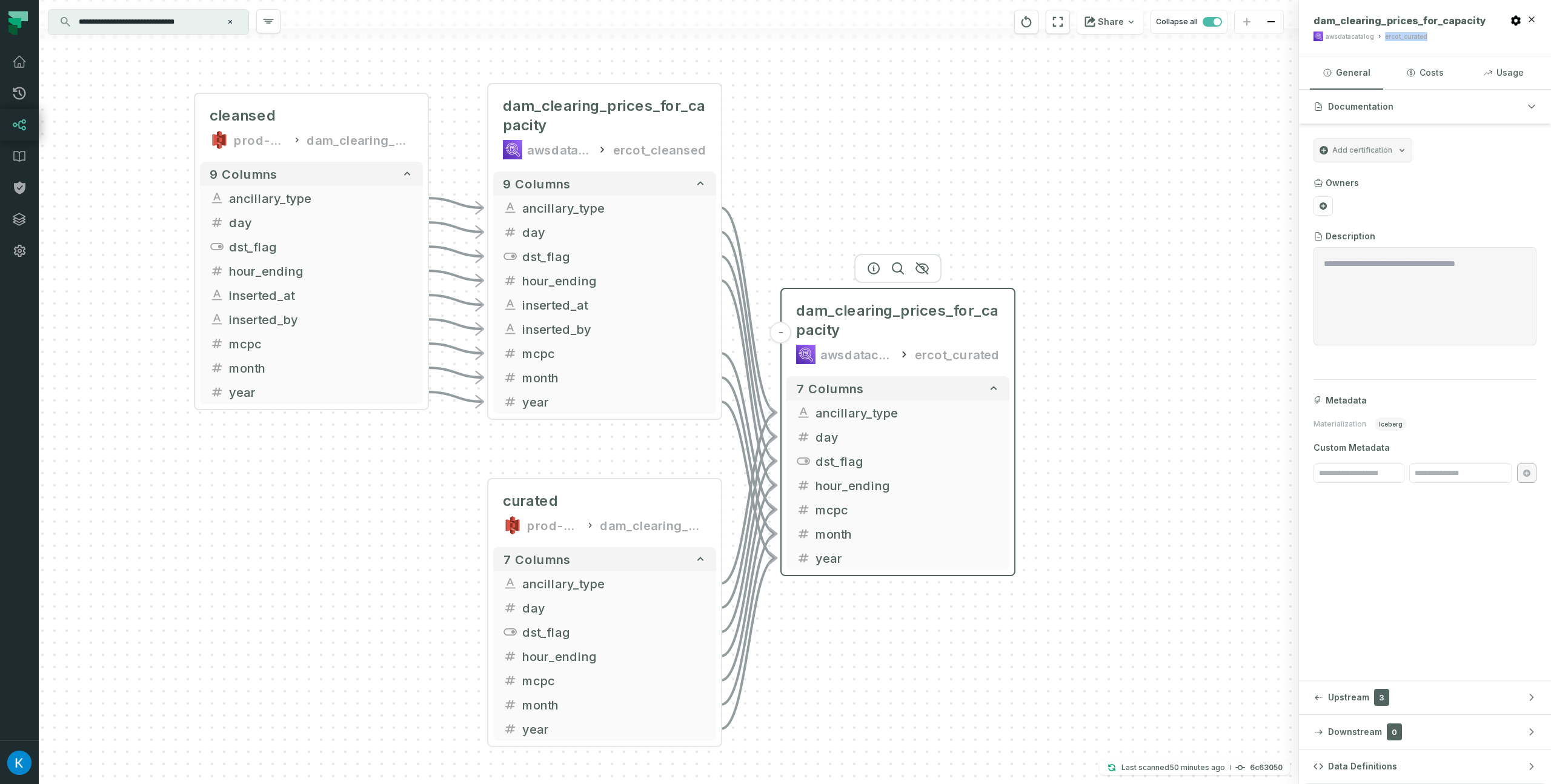
click at [880, 295] on div "dam_clearing_prices_for_capacity awsdatacatalog ercot_curated" at bounding box center [897, 332] width 223 height 77
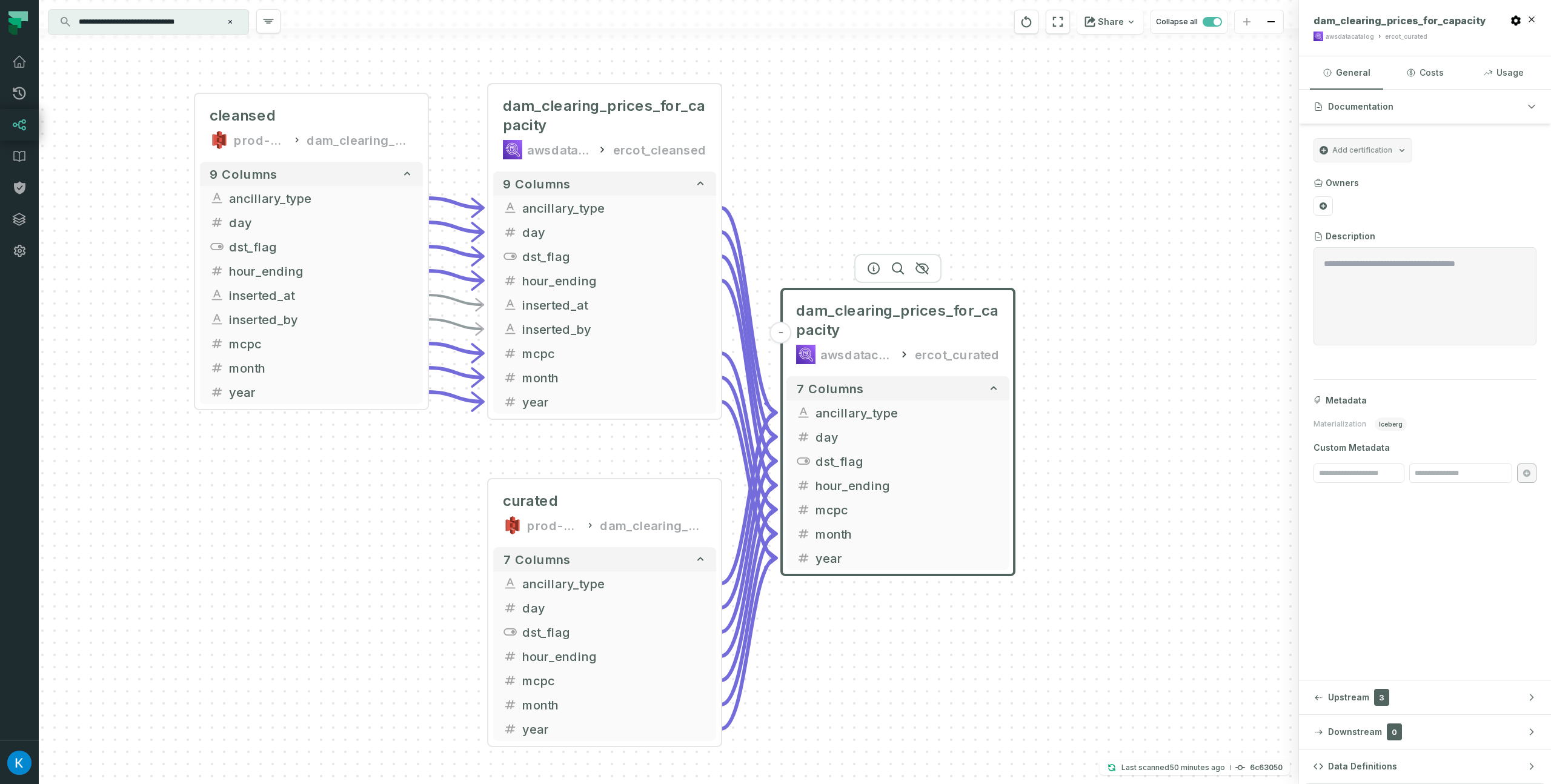
click at [454, 321] on icon "Edge from 68a3c222fa6486ac3015962335e180f6 to b127bf2b5caa40a6bcbf909b17a93086" at bounding box center [456, 323] width 55 height 10
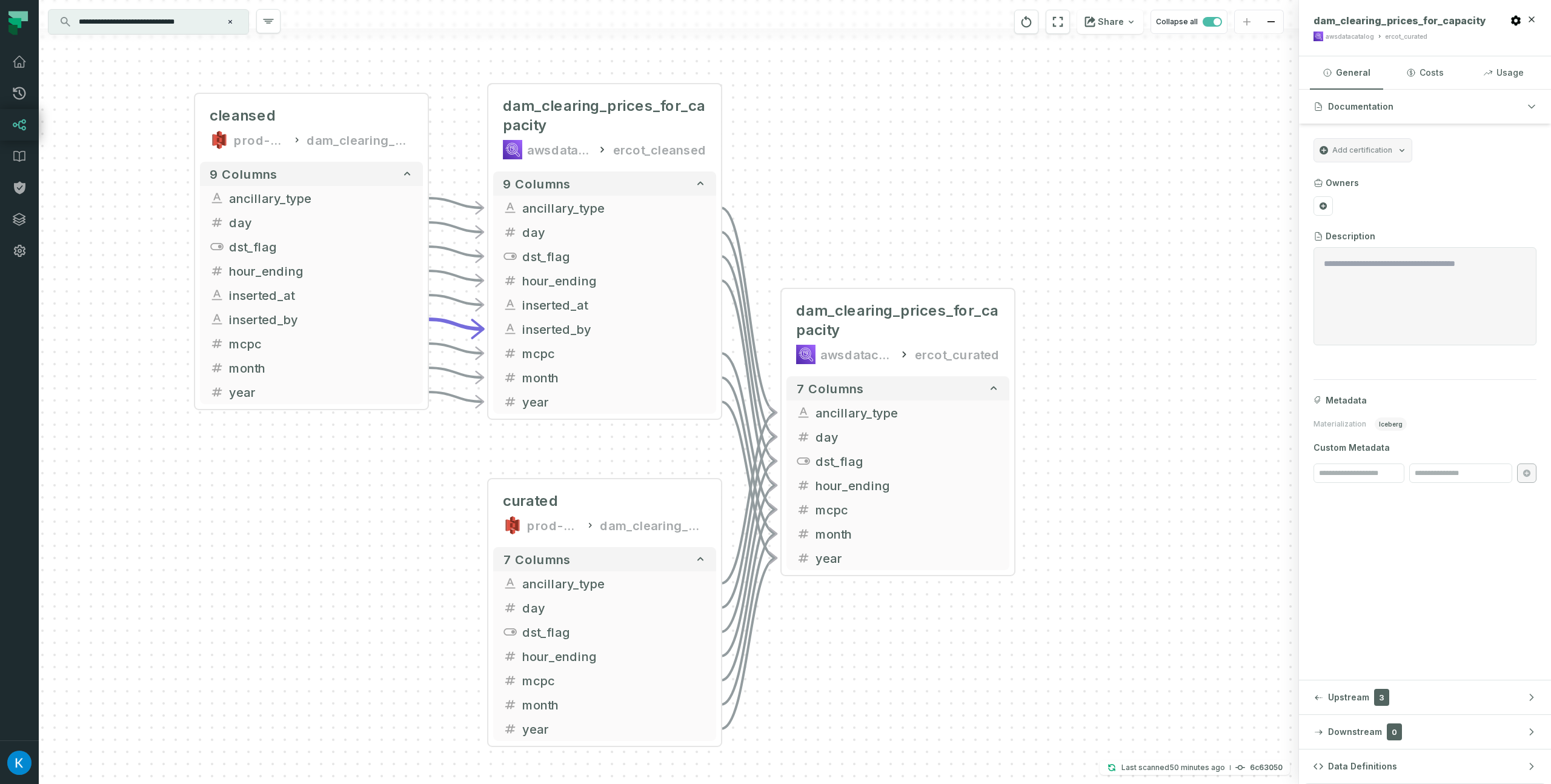
click at [456, 305] on icon "Edge from 68a3c222fa6486ac3015962335e180f6 to b127bf2b5caa40a6bcbf909b17a93086" at bounding box center [456, 299] width 55 height 10
click at [829, 300] on div "dam_clearing_prices_for_capacity awsdatacatalog ercot_curated" at bounding box center [897, 332] width 223 height 77
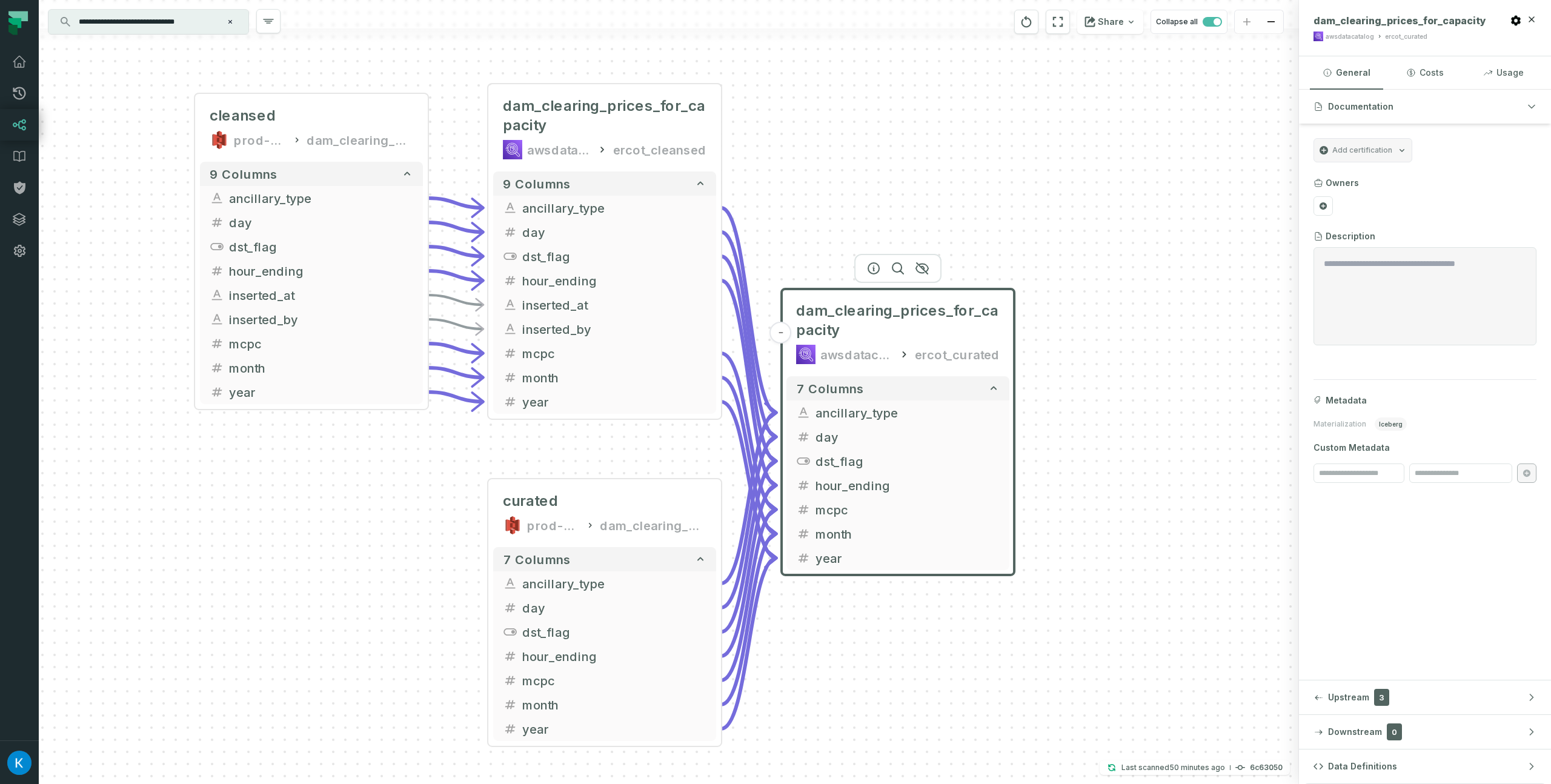
click at [817, 288] on header "- dam_clearing_prices_for_capacity awsdatacatalog ercot_curated" at bounding box center [898, 329] width 232 height 82
click at [889, 170] on div "cleansed prod-ercotapi-it-bhl-public-cleansed/ercot dam_clearing_prices_for_cap…" at bounding box center [669, 392] width 1260 height 784
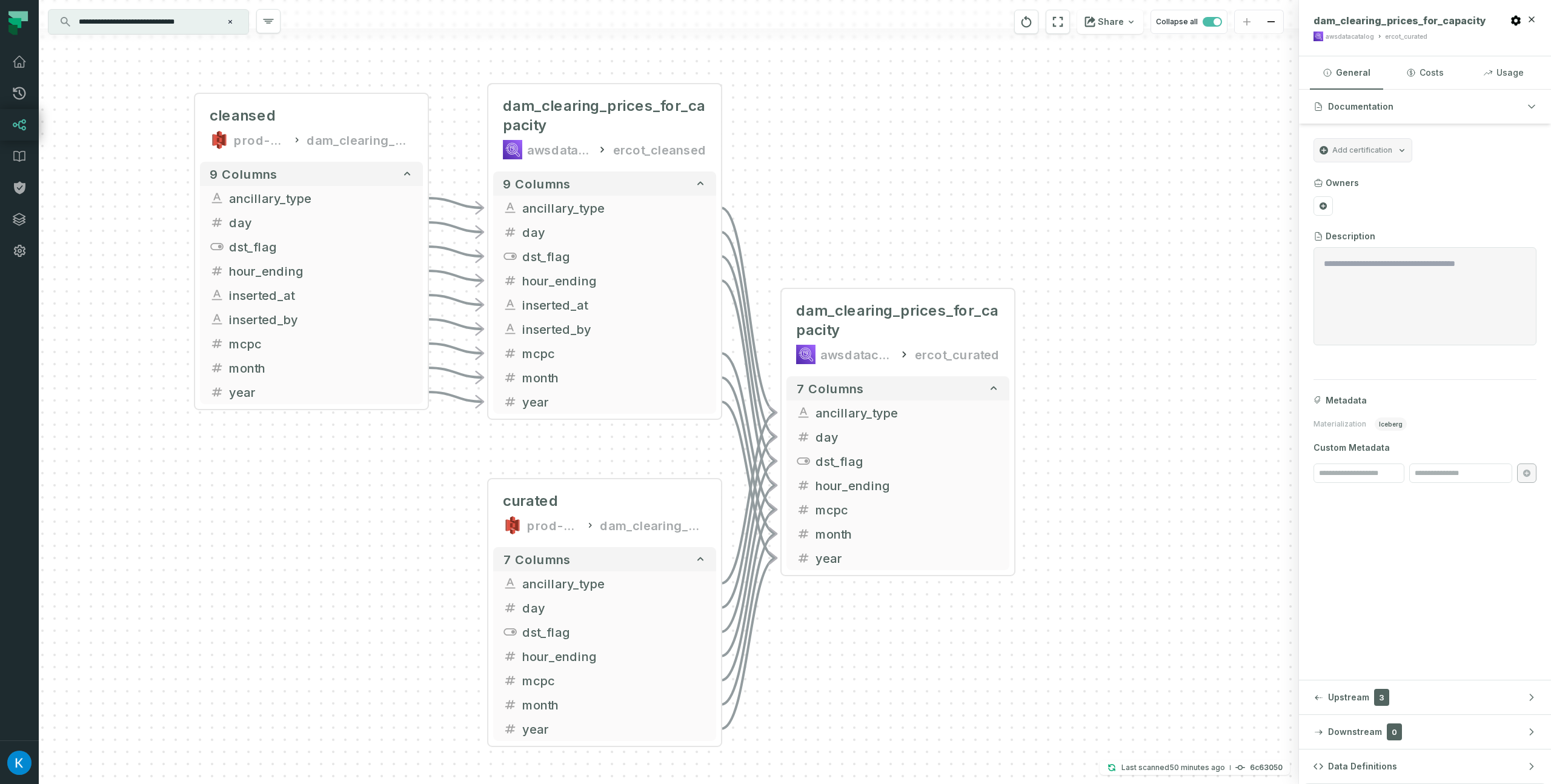
click at [847, 152] on div "cleansed prod-ercotapi-it-bhl-public-cleansed/ercot dam_clearing_prices_for_cap…" at bounding box center [669, 392] width 1260 height 784
click at [624, 127] on span "dam_clearing_prices_for_capacity" at bounding box center [604, 115] width 204 height 39
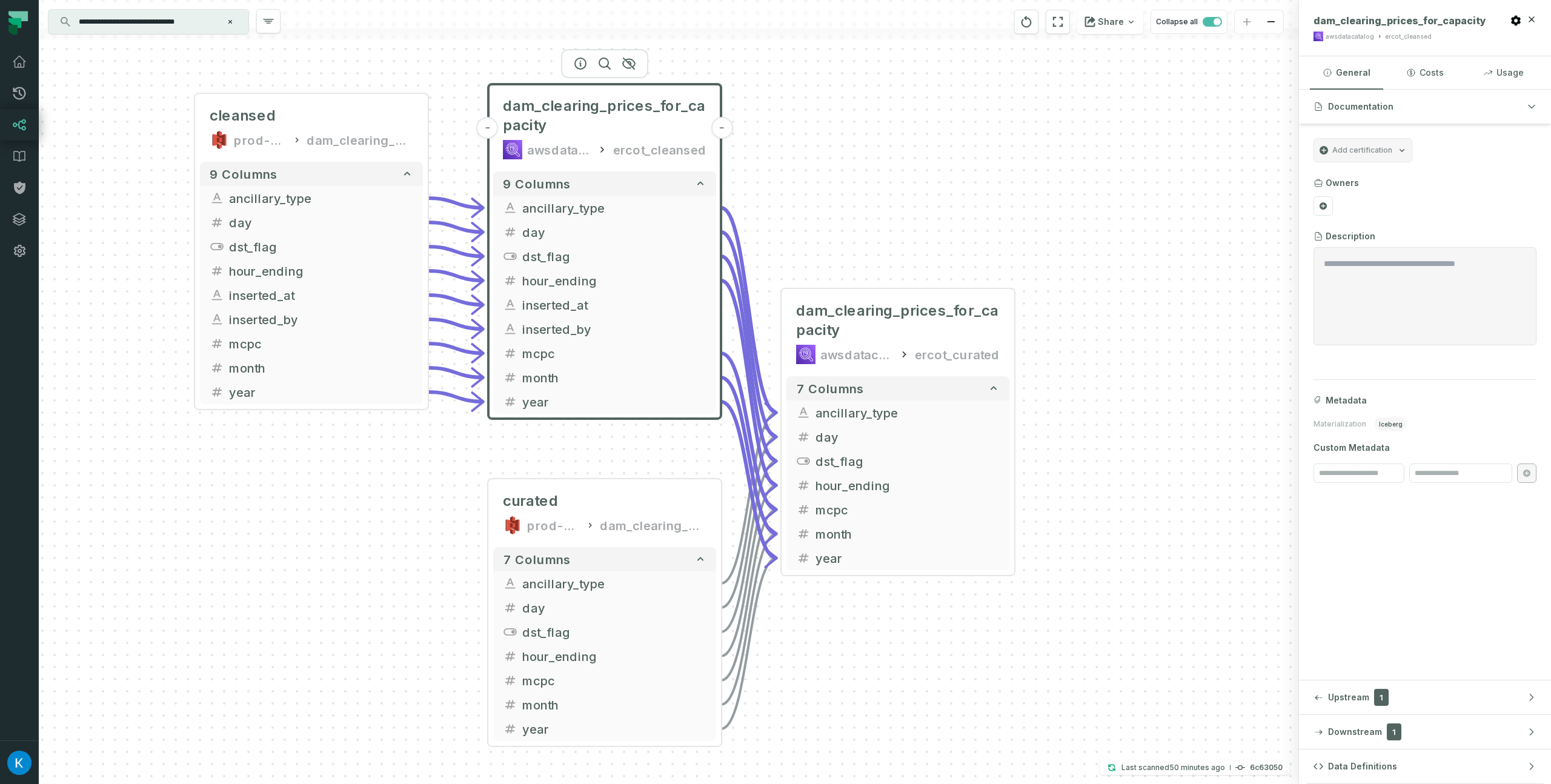
click at [418, 449] on div "cleansed prod-ercotapi-it-bhl-public-cleansed/ercot dam_clearing_prices_for_cap…" at bounding box center [669, 392] width 1260 height 784
click at [334, 109] on div "cleansed" at bounding box center [311, 115] width 204 height 19
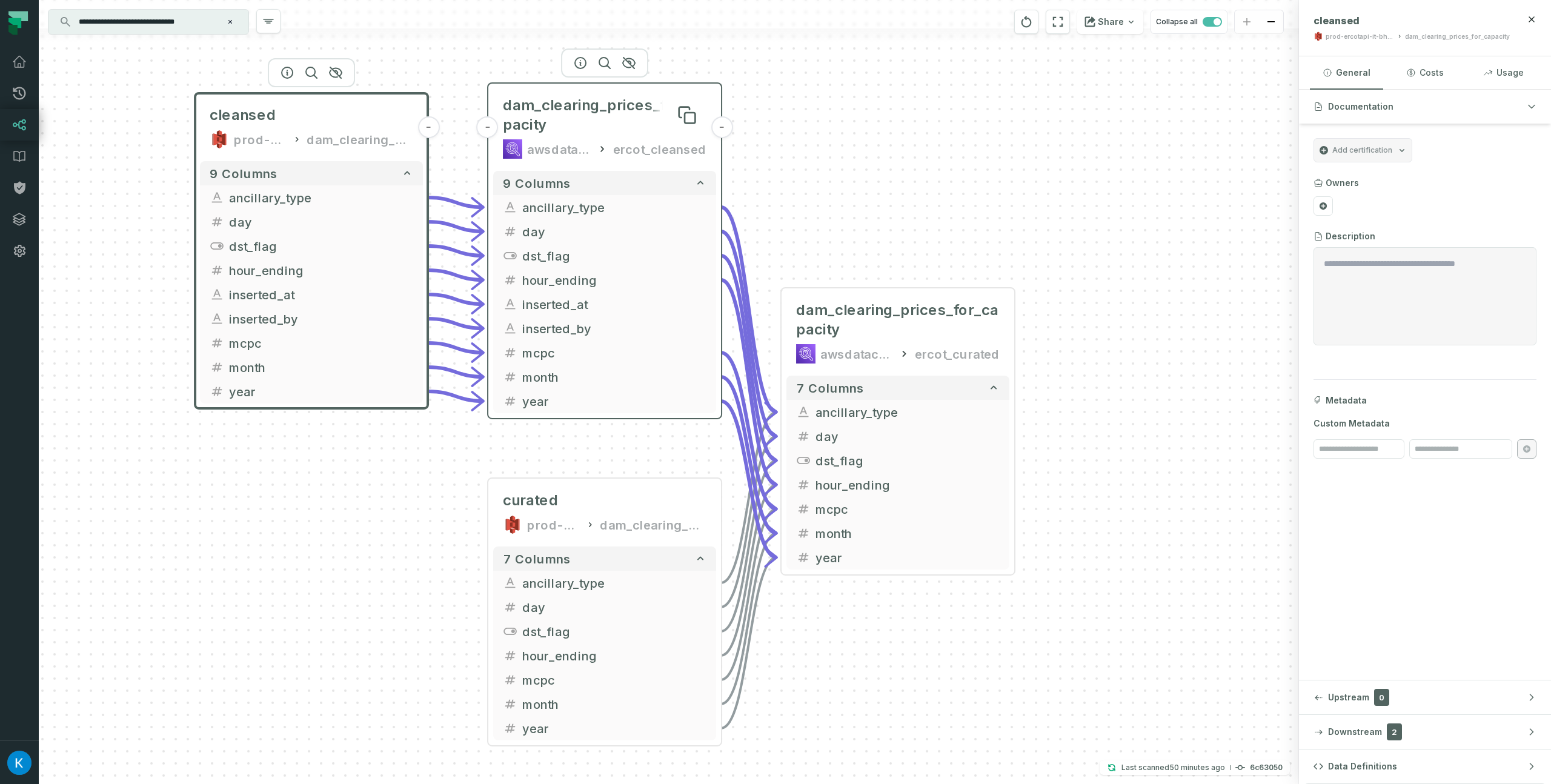
click at [582, 126] on span "dam_clearing_prices_for_capacity" at bounding box center [604, 114] width 204 height 39
